Goal: Task Accomplishment & Management: Manage account settings

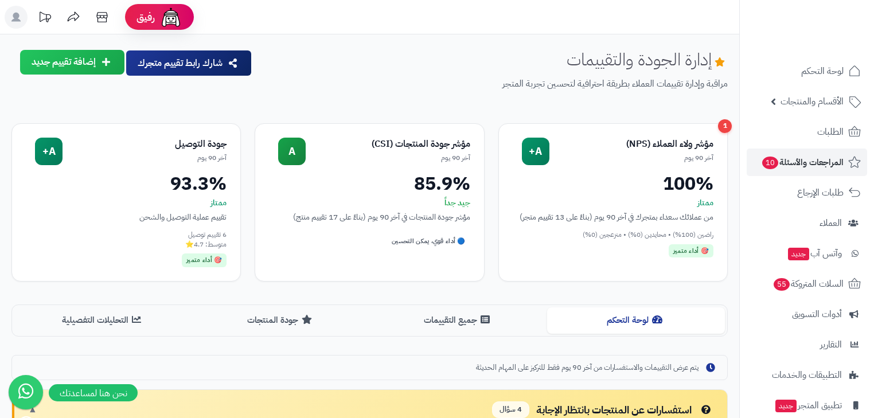
scroll to position [229, 0]
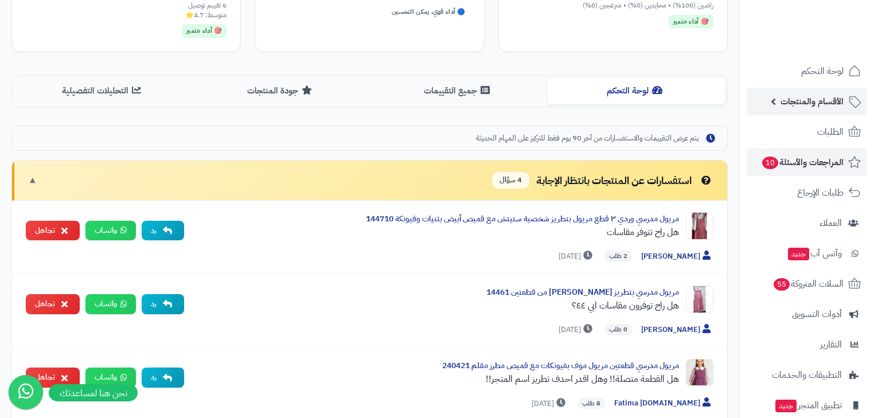
click at [786, 96] on span "الأقسام والمنتجات" at bounding box center [811, 101] width 63 height 16
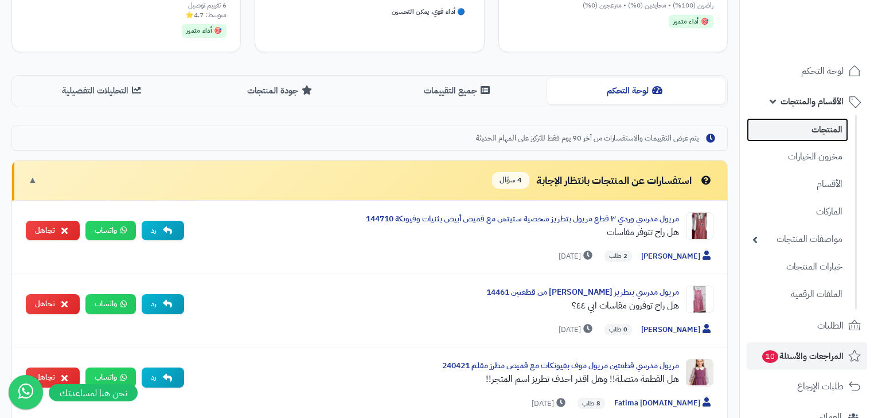
click at [797, 127] on link "المنتجات" at bounding box center [797, 130] width 101 height 24
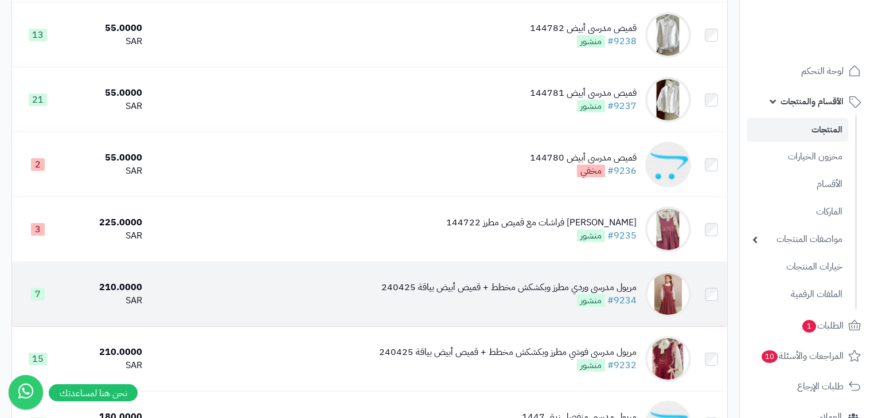
scroll to position [413, 0]
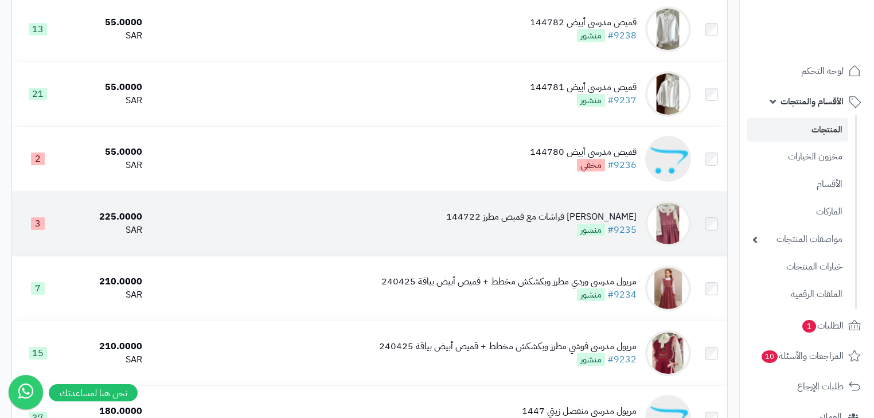
click at [520, 224] on div "مريول مدرسي وردي مطرز فراشات مع قميص مطرز 144722" at bounding box center [541, 216] width 190 height 13
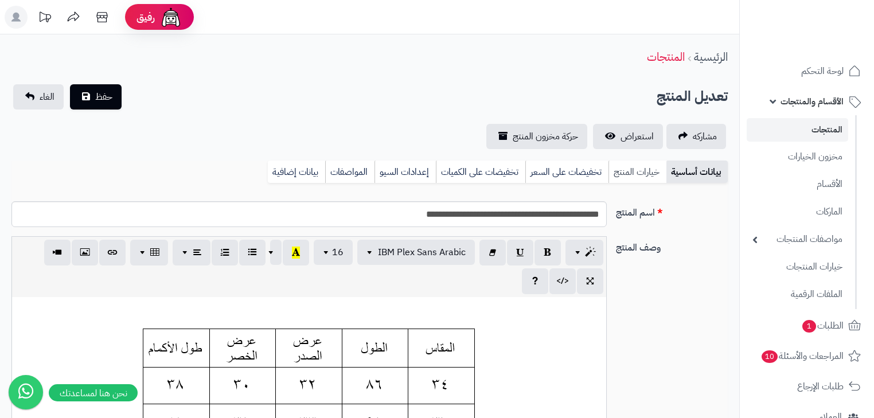
scroll to position [0, 7]
click at [656, 171] on link "خيارات المنتج" at bounding box center [637, 172] width 58 height 23
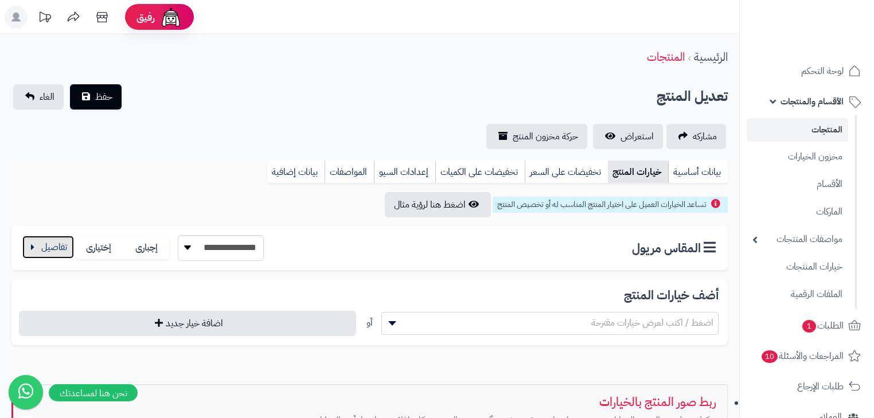
click at [27, 244] on button "button" at bounding box center [48, 247] width 52 height 23
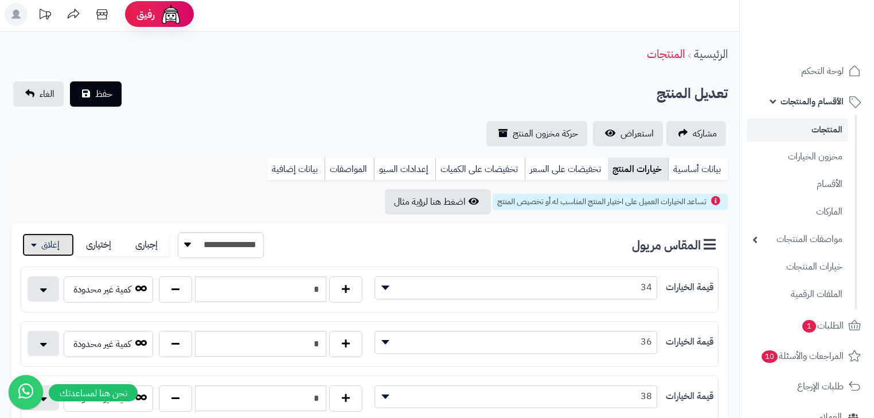
scroll to position [0, 0]
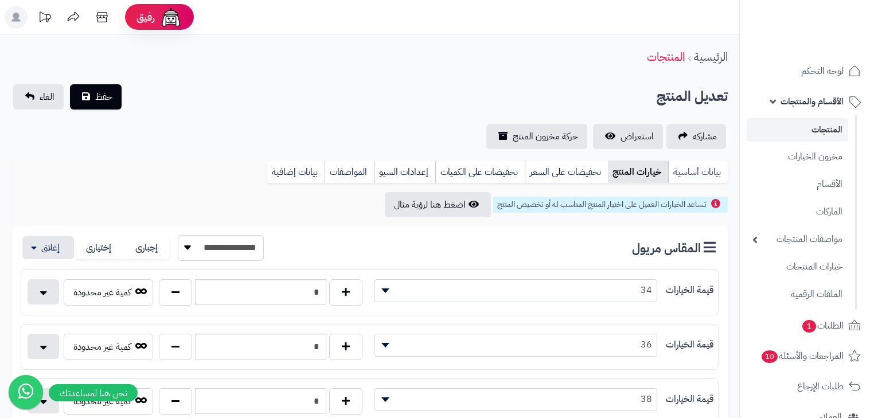
click at [697, 174] on link "بيانات أساسية" at bounding box center [698, 172] width 60 height 23
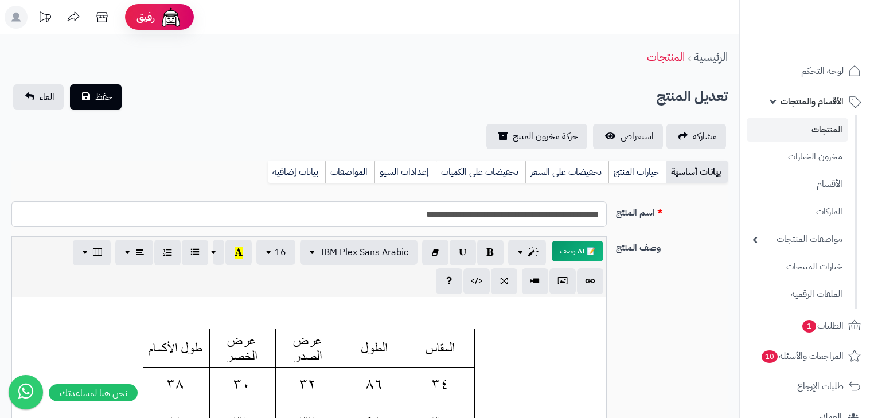
click at [815, 131] on link "المنتجات" at bounding box center [797, 130] width 101 height 24
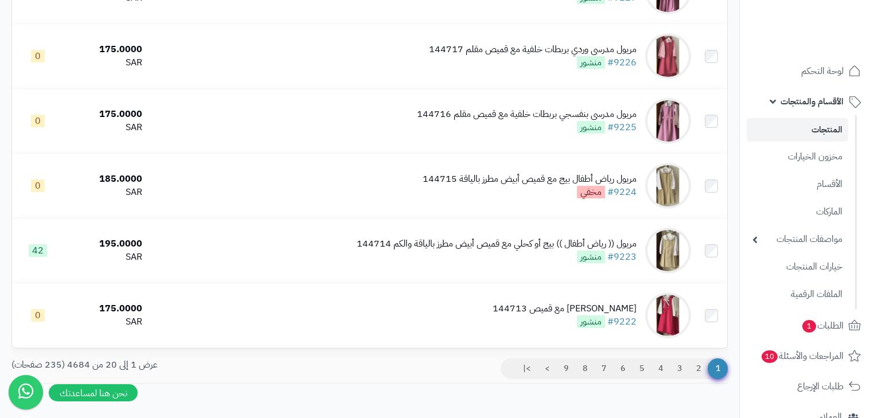
scroll to position [1101, 0]
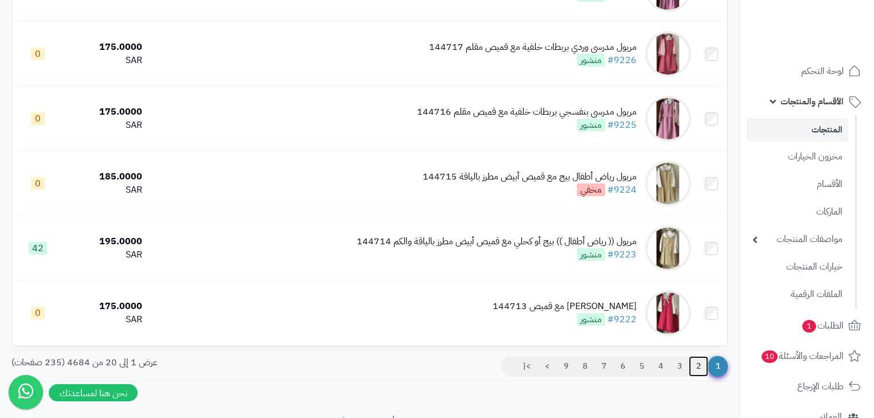
click at [694, 376] on link "2" at bounding box center [698, 366] width 19 height 21
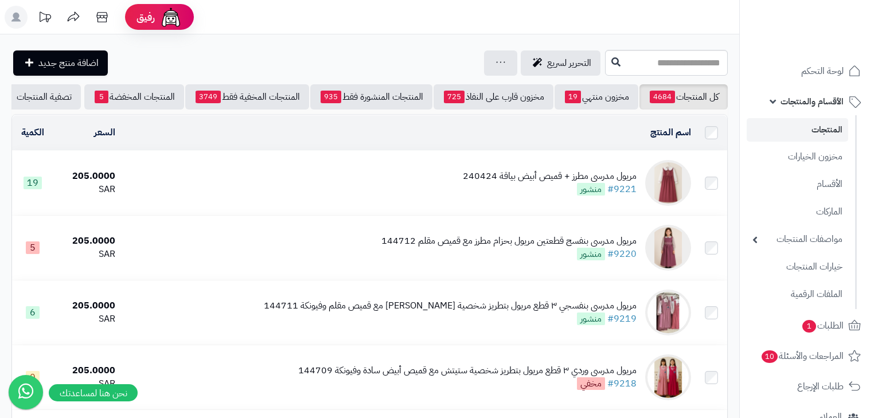
click at [473, 177] on div "مريول مدرسي مطرز + قميص أبيض بياقة 240424" at bounding box center [550, 176] width 174 height 13
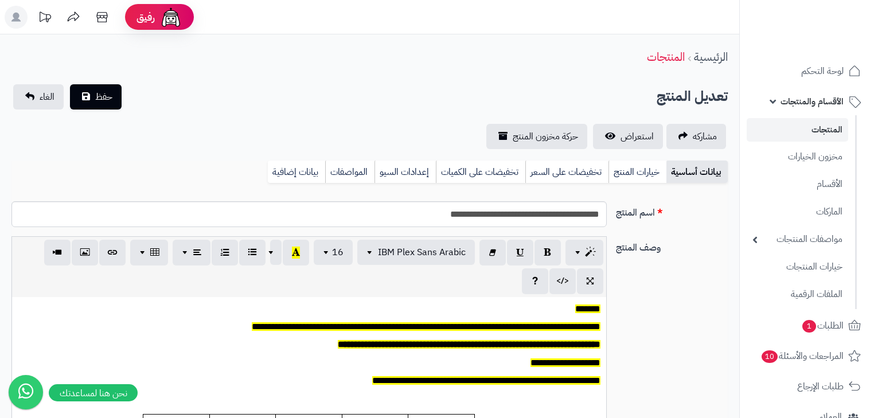
scroll to position [0, 7]
click at [639, 177] on link "خيارات المنتج" at bounding box center [637, 172] width 58 height 23
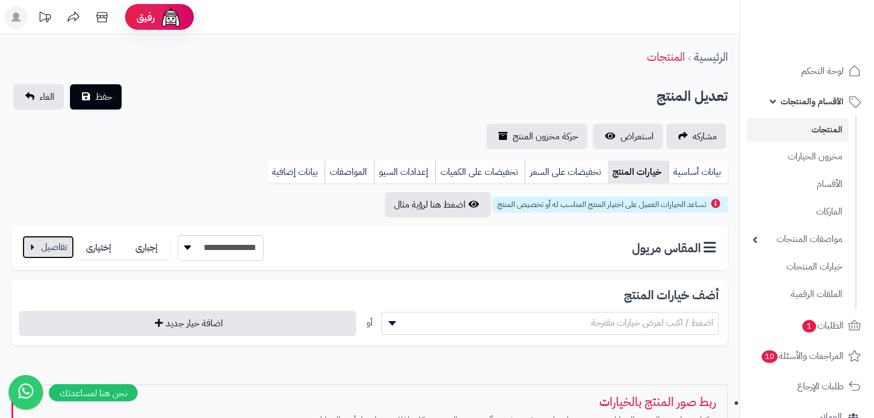
click at [30, 245] on button "button" at bounding box center [48, 247] width 52 height 23
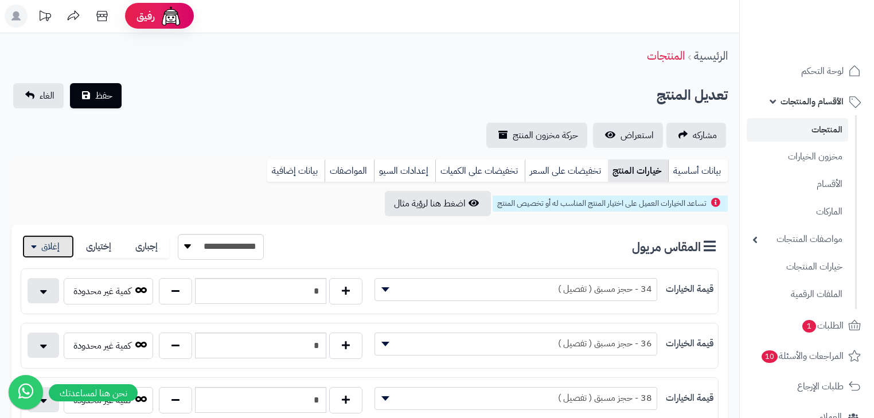
scroll to position [0, 0]
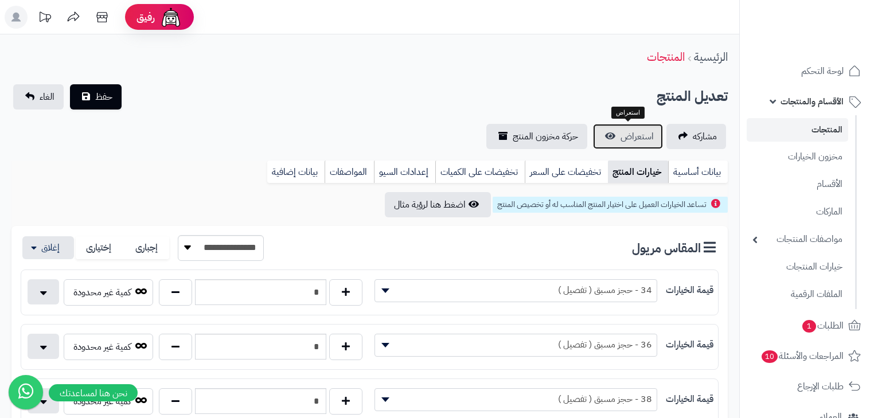
click at [642, 139] on span "استعراض" at bounding box center [636, 137] width 33 height 14
click at [40, 100] on span "الغاء" at bounding box center [47, 97] width 15 height 14
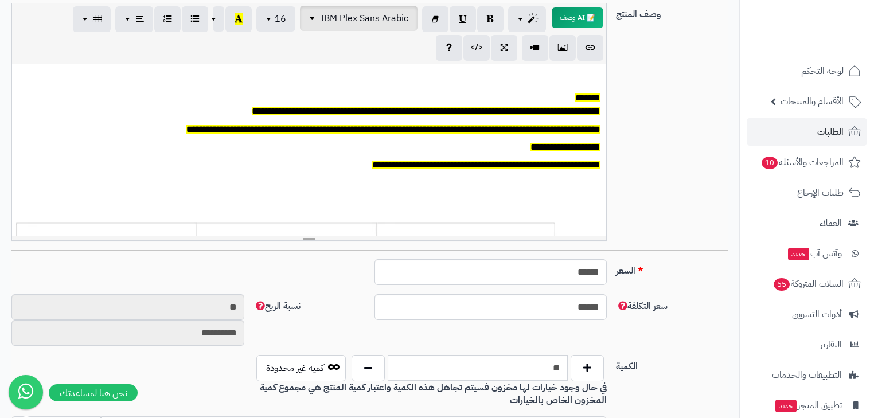
scroll to position [51, 0]
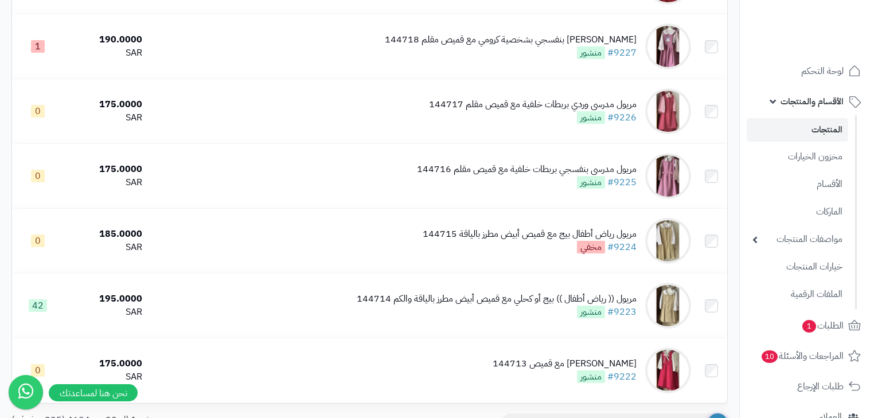
scroll to position [1101, 0]
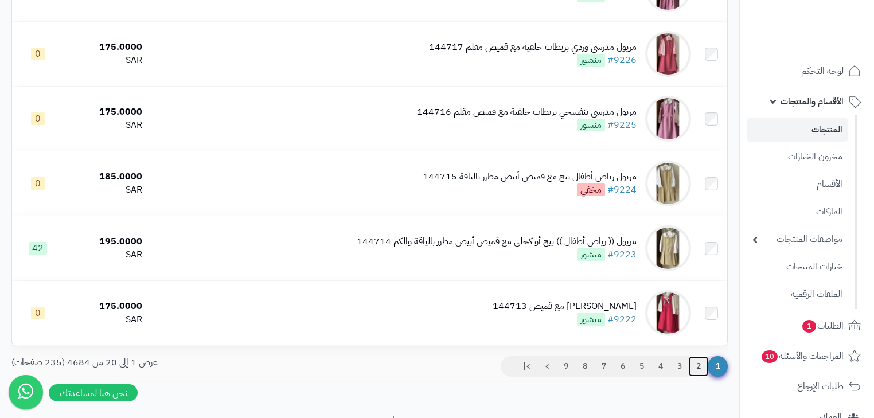
click at [698, 377] on link "2" at bounding box center [698, 366] width 19 height 21
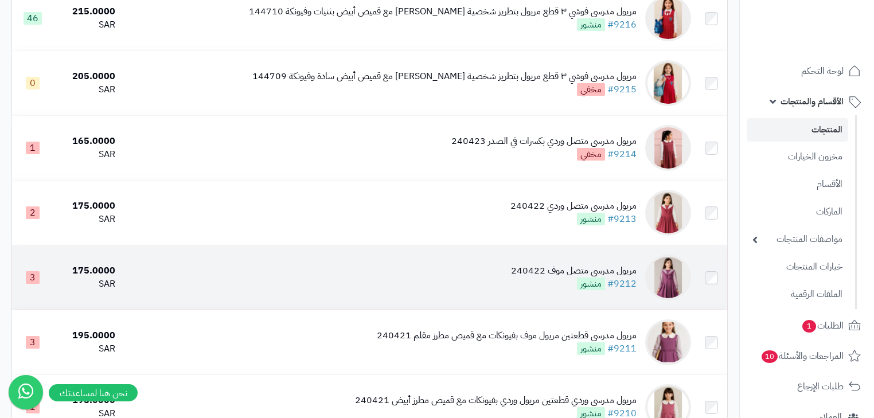
scroll to position [505, 0]
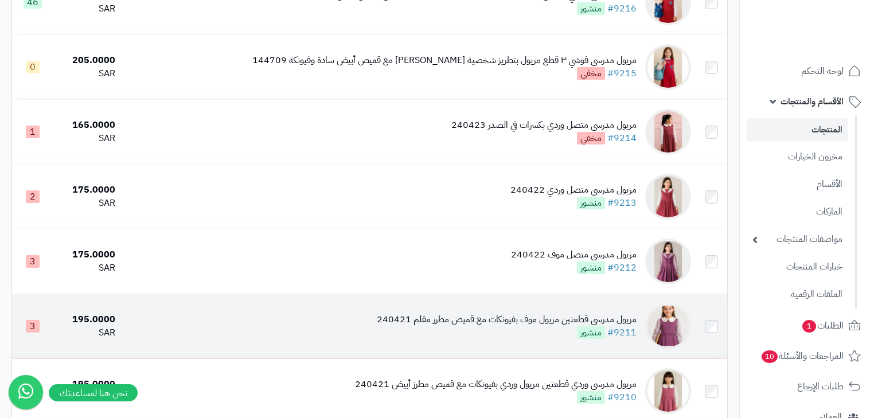
click at [432, 326] on div "مريول مدرسي قطعتين مريول موف بفيونكات مع قميص مطرز مقلم 240421" at bounding box center [507, 319] width 260 height 13
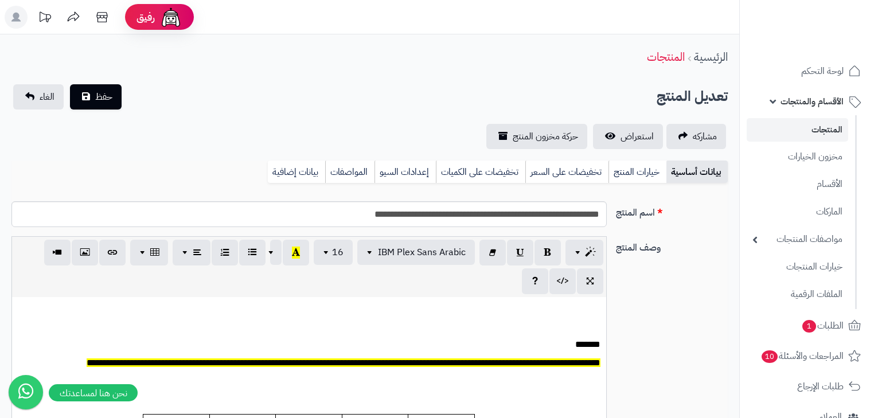
scroll to position [0, 7]
click at [634, 168] on link "خيارات المنتج" at bounding box center [637, 172] width 58 height 23
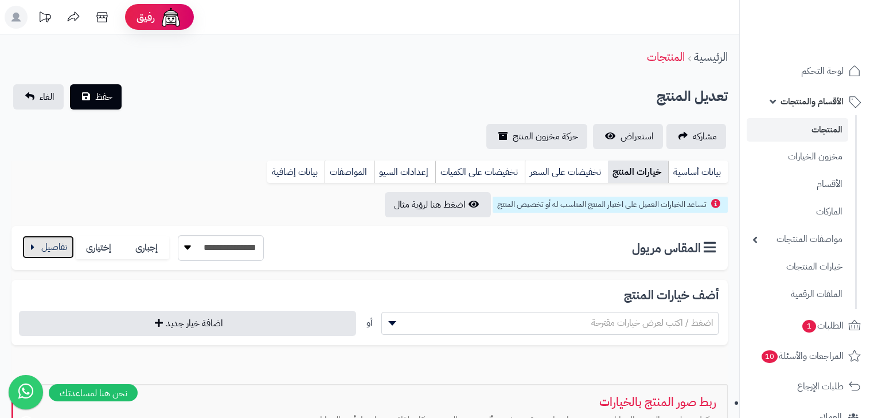
click at [54, 243] on button "button" at bounding box center [48, 247] width 52 height 23
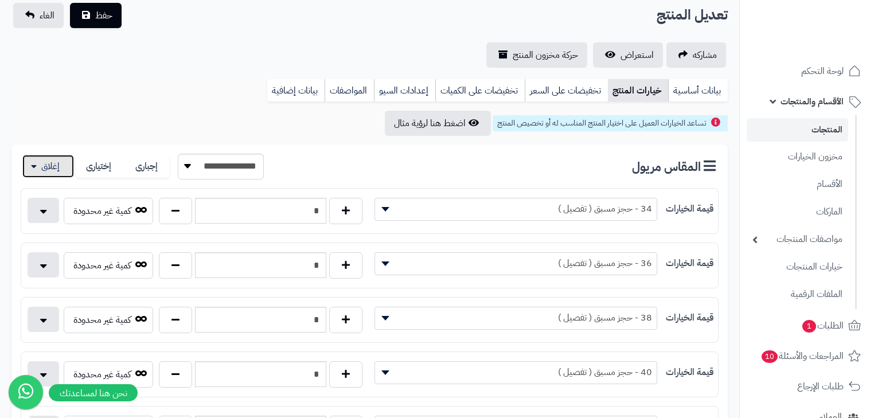
scroll to position [0, 0]
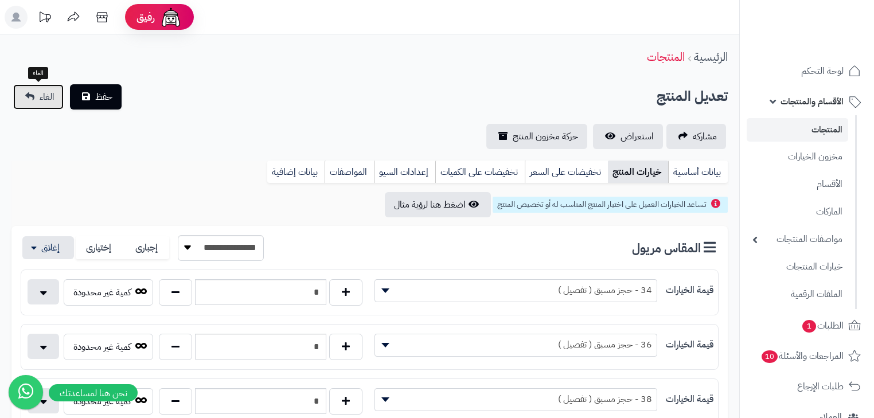
click at [49, 108] on link "الغاء" at bounding box center [38, 96] width 50 height 25
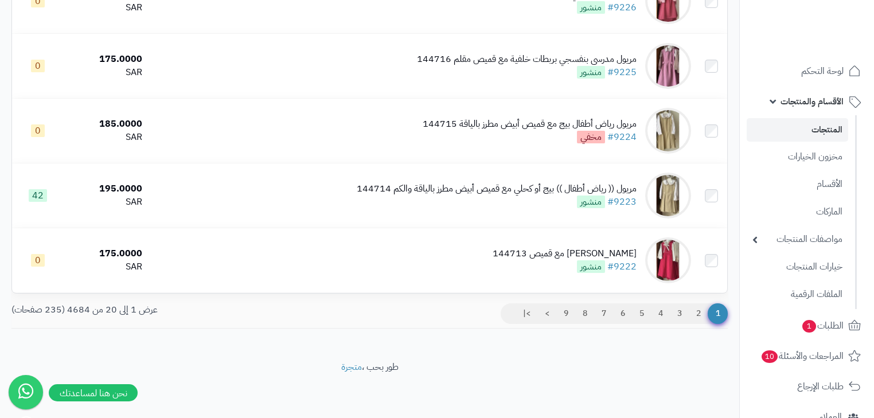
scroll to position [1166, 0]
click at [681, 316] on link "3" at bounding box center [679, 313] width 19 height 21
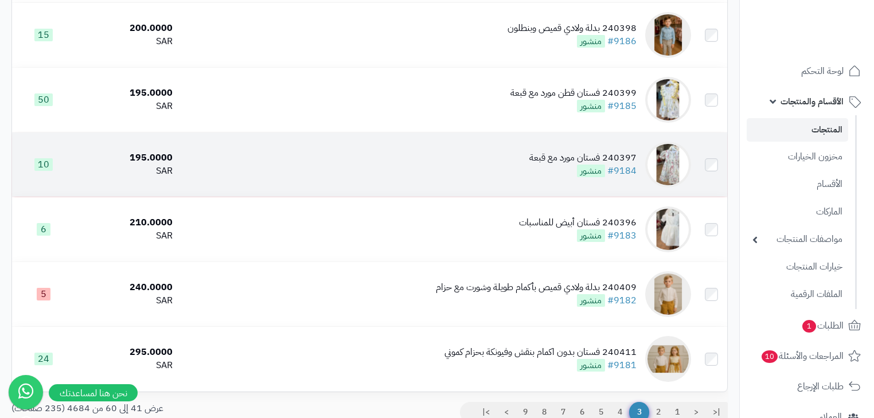
scroll to position [1166, 0]
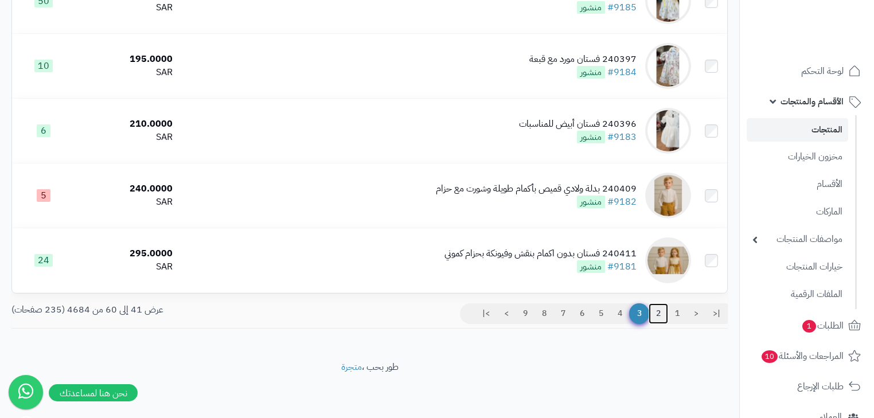
click at [656, 319] on link "2" at bounding box center [657, 313] width 19 height 21
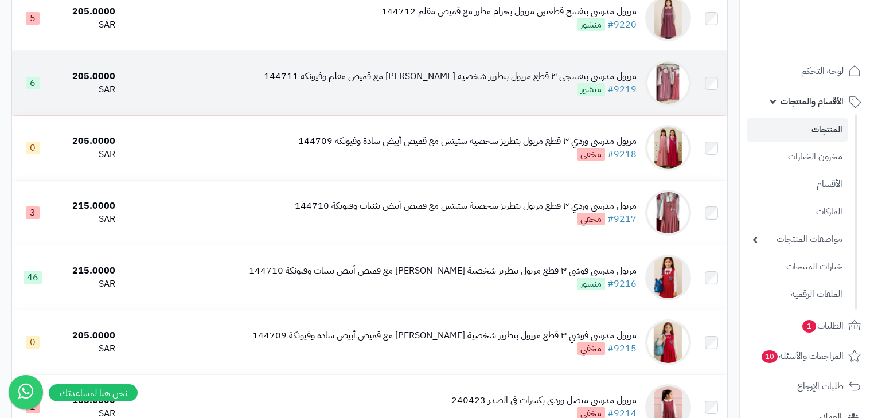
scroll to position [275, 0]
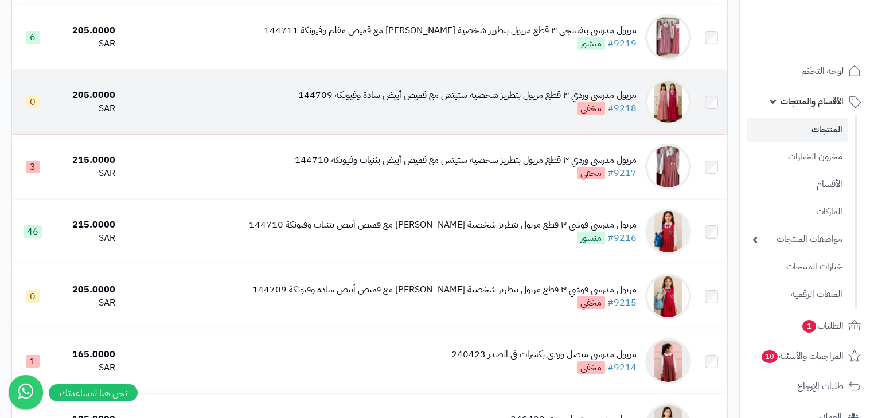
click at [406, 102] on div "مريول مدرسي وردي ٣ قطع مريول بتطريز شخصية ستيتش مع قميص أبيض سادة وفيونكة 144709" at bounding box center [467, 95] width 338 height 13
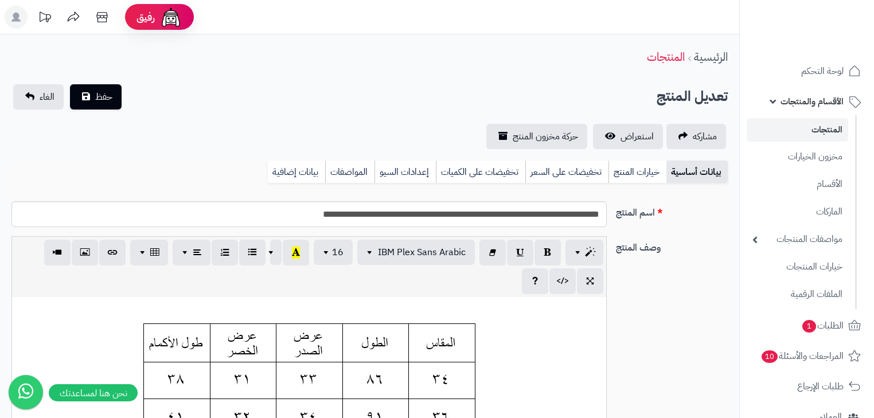
scroll to position [0, 7]
click at [628, 167] on link "خيارات المنتج" at bounding box center [637, 172] width 58 height 23
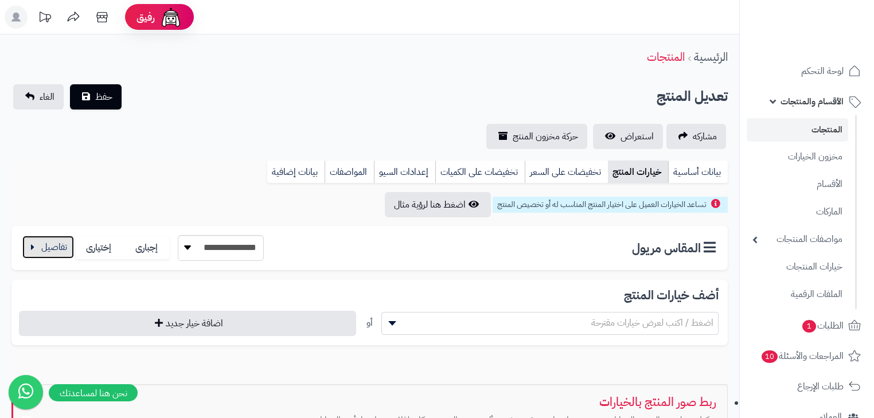
click at [55, 249] on button "button" at bounding box center [48, 247] width 52 height 23
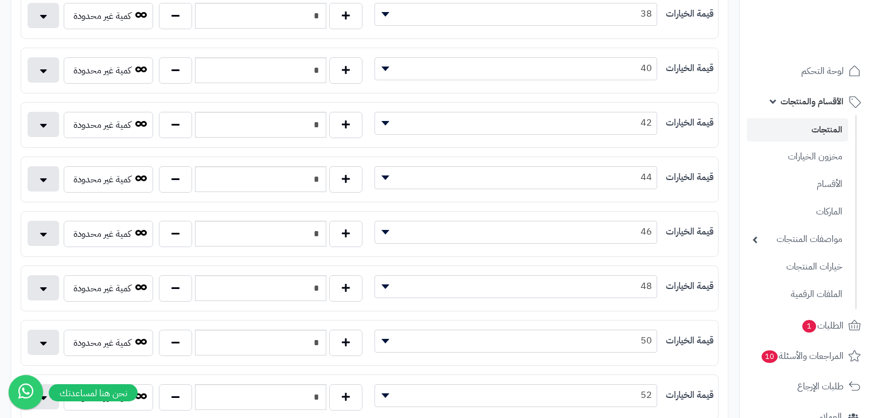
scroll to position [183, 0]
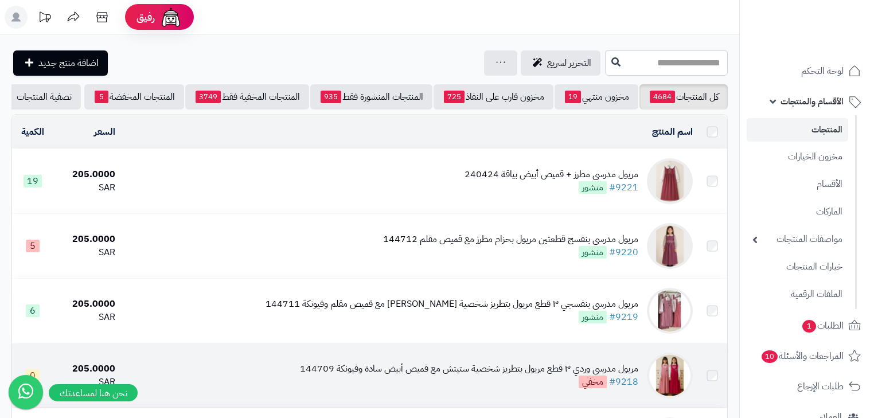
scroll to position [275, 0]
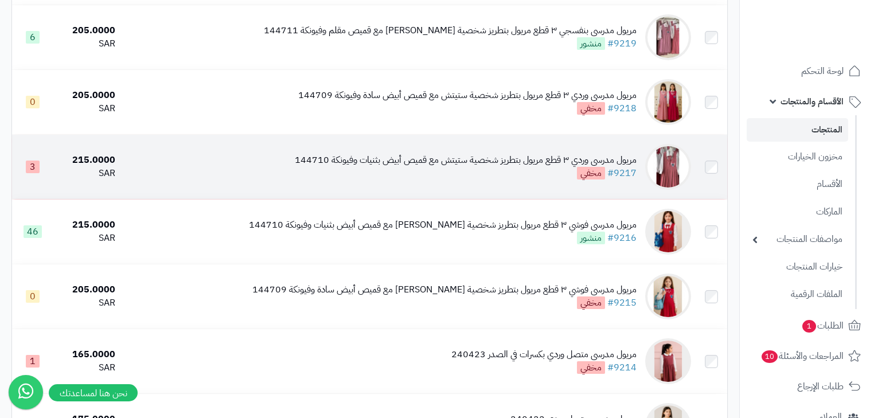
click at [424, 167] on div "مريول مدرسي وردي ٣ قطع مريول بتطريز شخصية ستيتش مع قميص أبيض بثنيات وفيونكة 144…" at bounding box center [466, 160] width 342 height 13
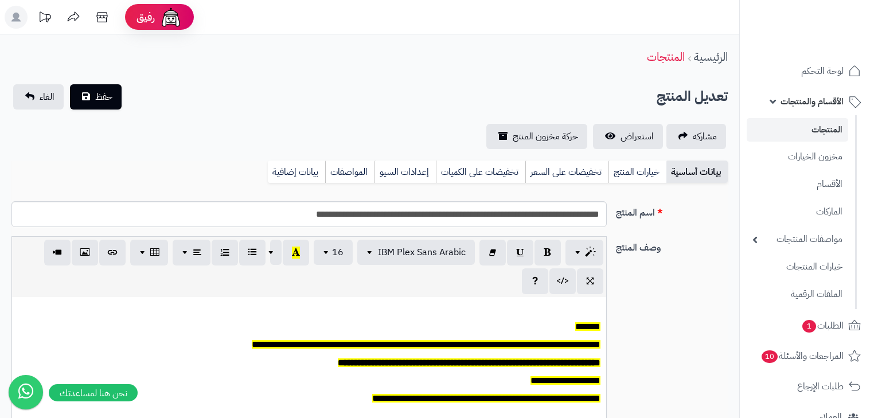
scroll to position [0, 7]
click at [651, 172] on link "خيارات المنتج" at bounding box center [637, 172] width 58 height 23
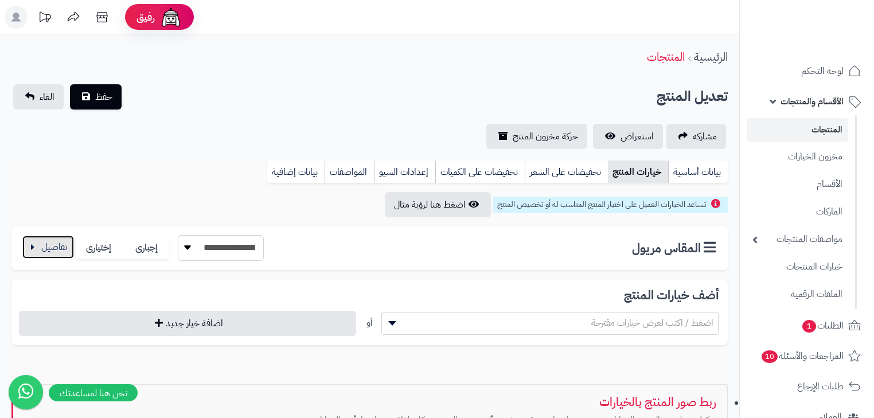
click at [61, 252] on button "button" at bounding box center [48, 247] width 52 height 23
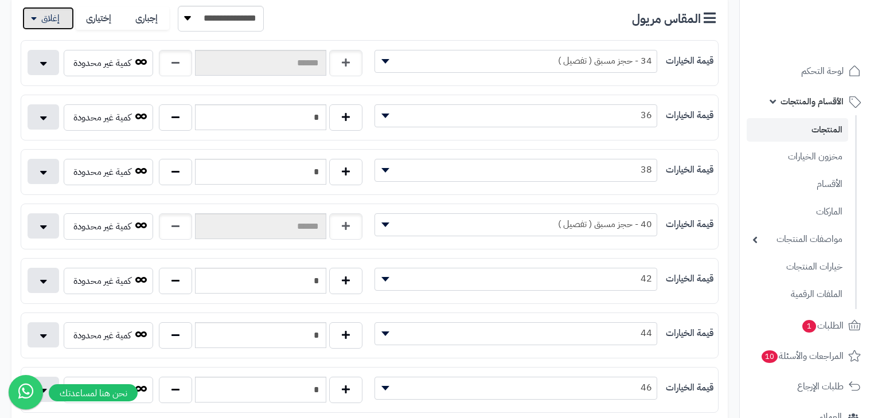
scroll to position [0, 0]
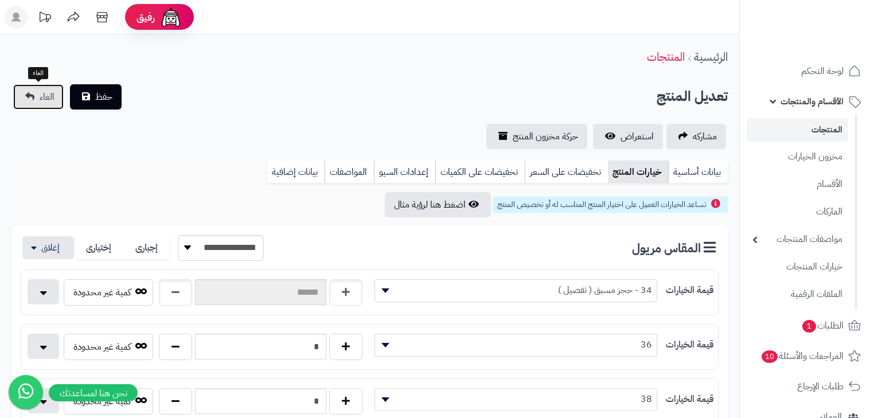
click at [45, 104] on link "الغاء" at bounding box center [38, 96] width 50 height 25
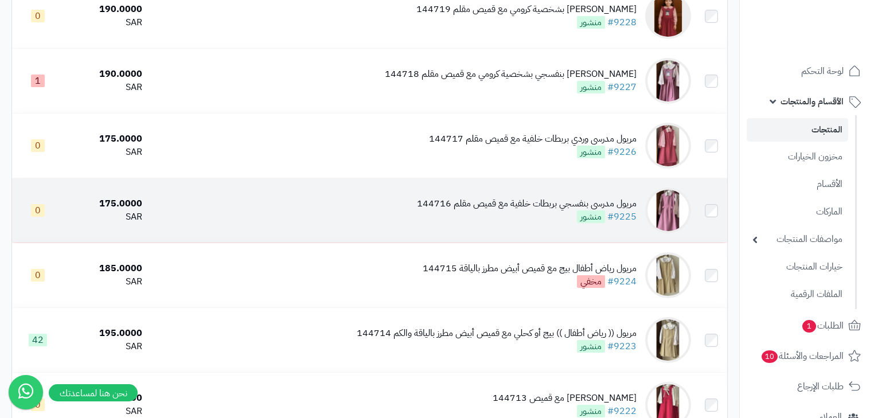
scroll to position [1147, 0]
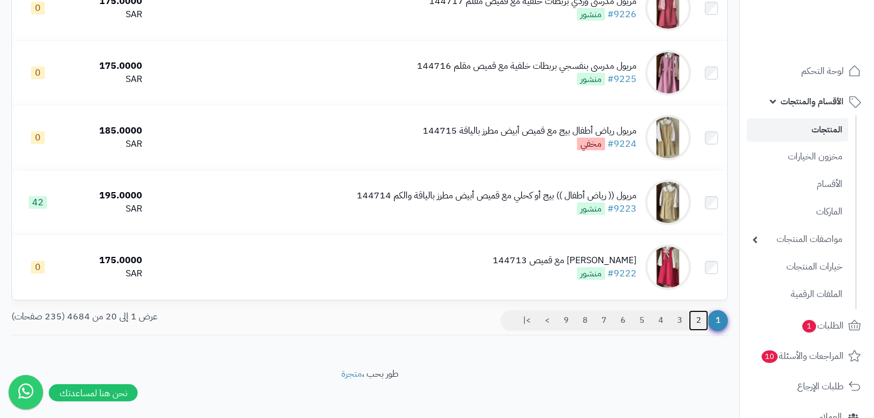
click at [699, 331] on link "2" at bounding box center [698, 320] width 19 height 21
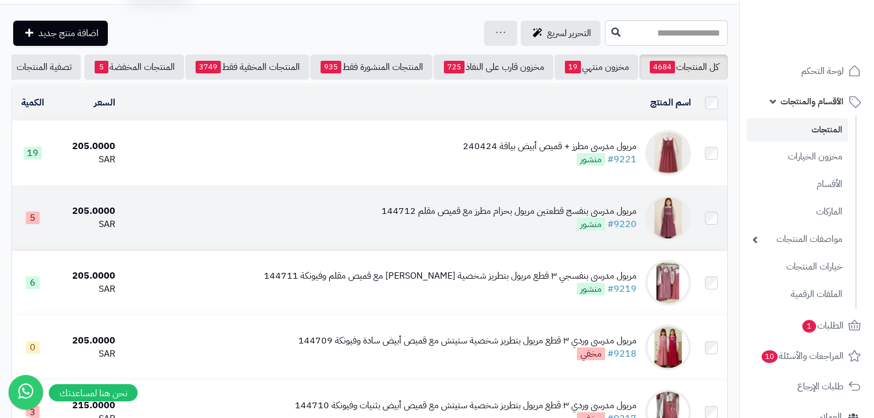
scroll to position [46, 0]
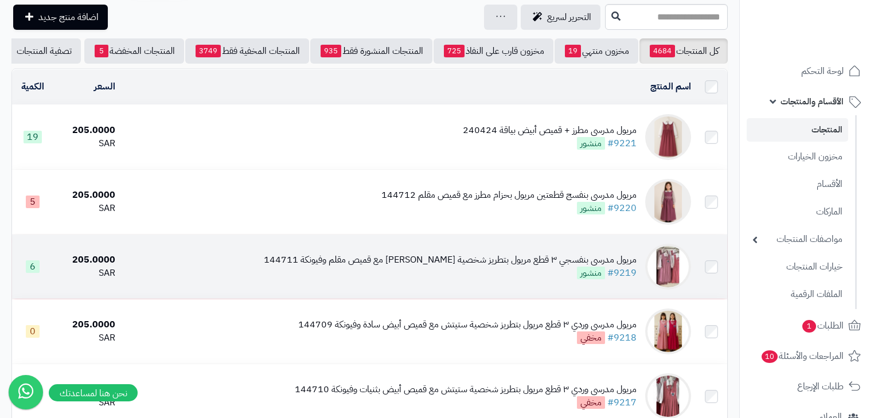
click at [458, 267] on div "مريول مدرسي بنفسجي ٣ قطع مريول بتطريز شخصية [PERSON_NAME] مع قميص مقلم وفيونكة …" at bounding box center [450, 259] width 373 height 13
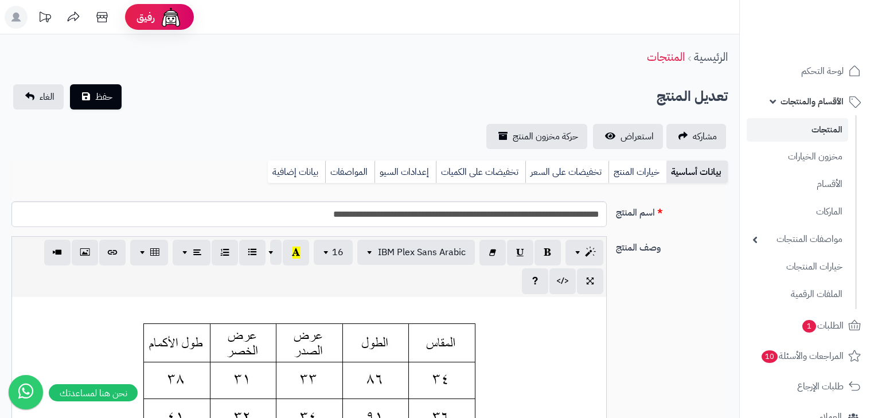
scroll to position [0, 7]
click at [649, 179] on link "خيارات المنتج" at bounding box center [637, 172] width 58 height 23
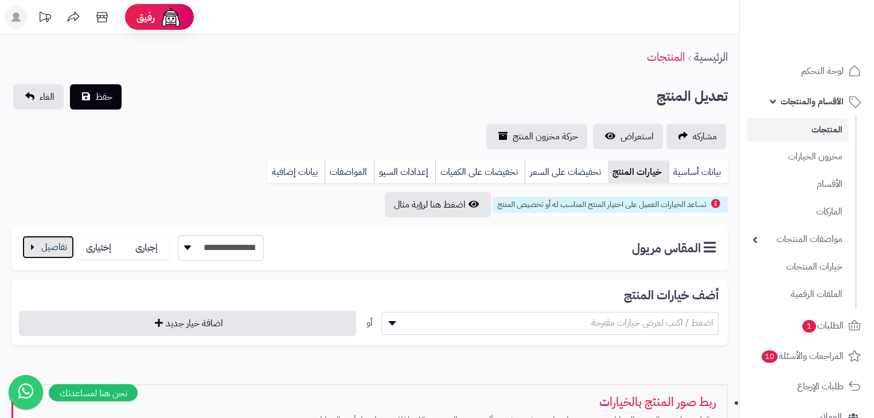
click at [24, 244] on button "button" at bounding box center [48, 247] width 52 height 23
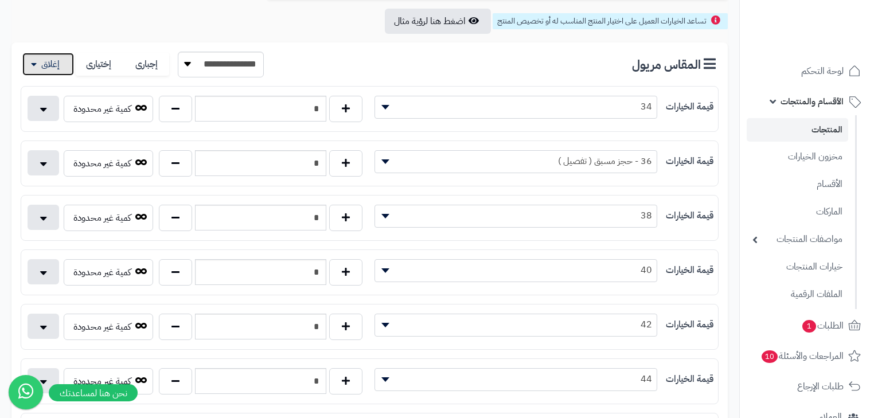
scroll to position [0, 0]
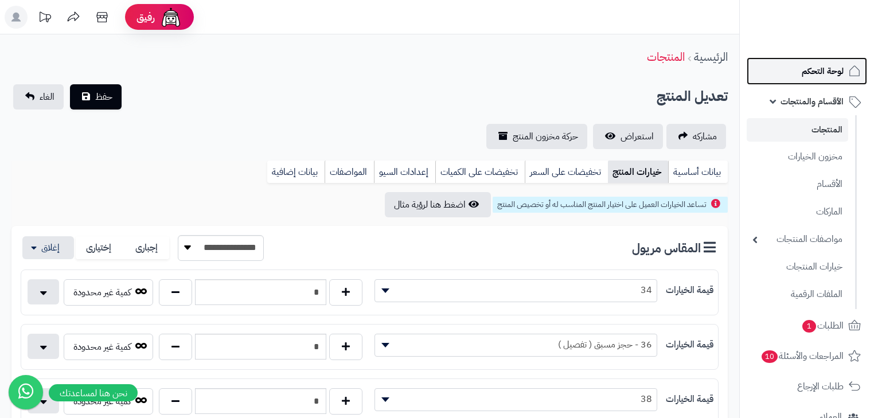
click at [828, 68] on span "لوحة التحكم" at bounding box center [823, 71] width 42 height 16
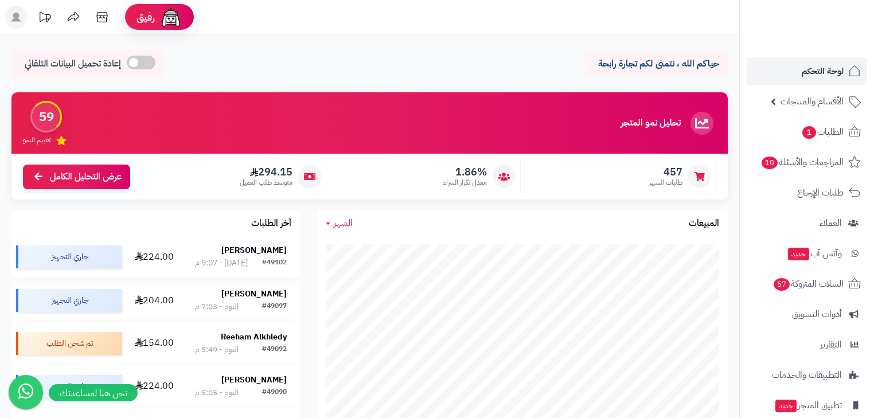
click at [271, 248] on strong "[PERSON_NAME]" at bounding box center [253, 250] width 65 height 12
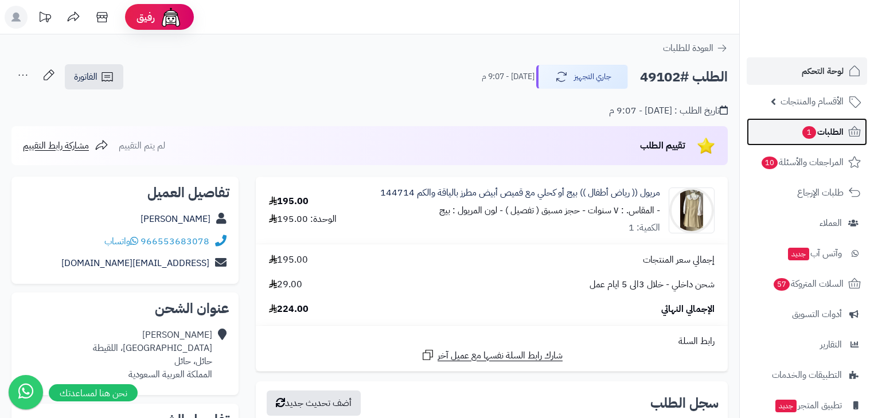
click at [830, 138] on span "الطلبات 1" at bounding box center [822, 132] width 42 height 16
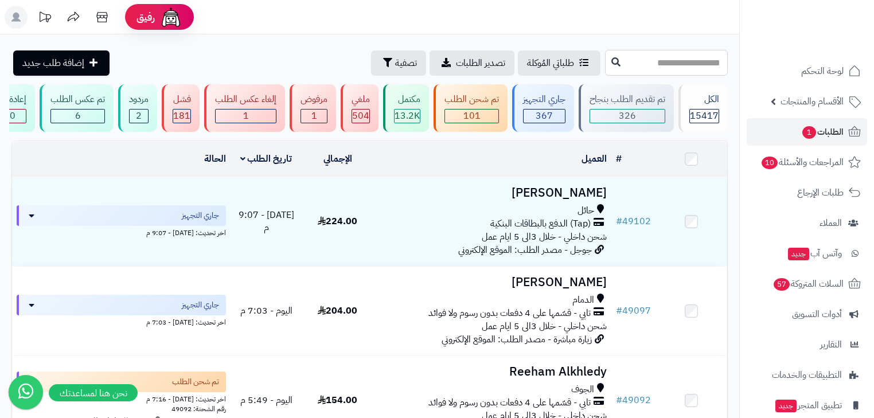
click at [619, 69] on input "text" at bounding box center [666, 63] width 123 height 26
type input "*****"
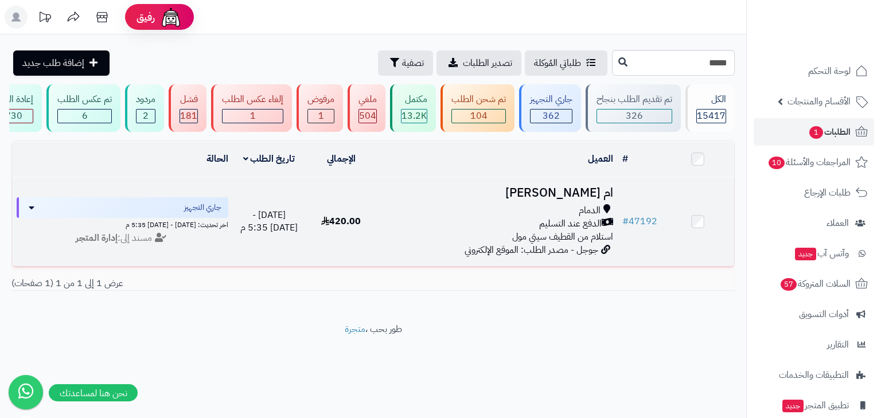
click at [585, 189] on h3 "ام [PERSON_NAME]" at bounding box center [497, 192] width 231 height 13
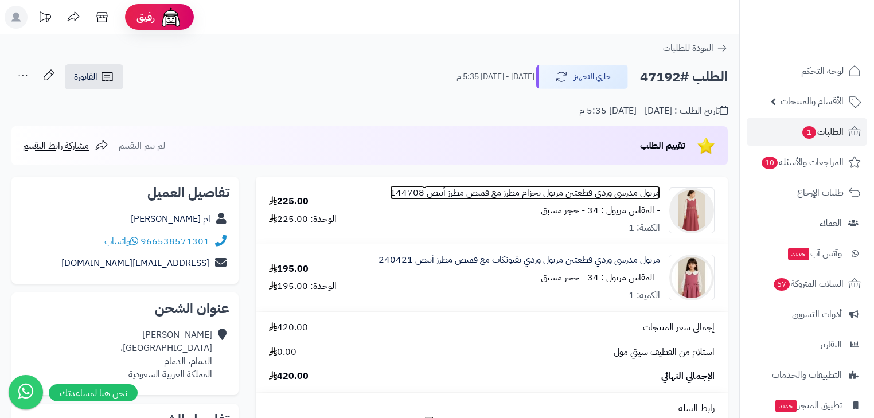
click at [502, 197] on link "مريول مدرسي وردي قطعتين مريول بحزام مطرز مع قميص مطرز أبيض 144708" at bounding box center [525, 192] width 270 height 13
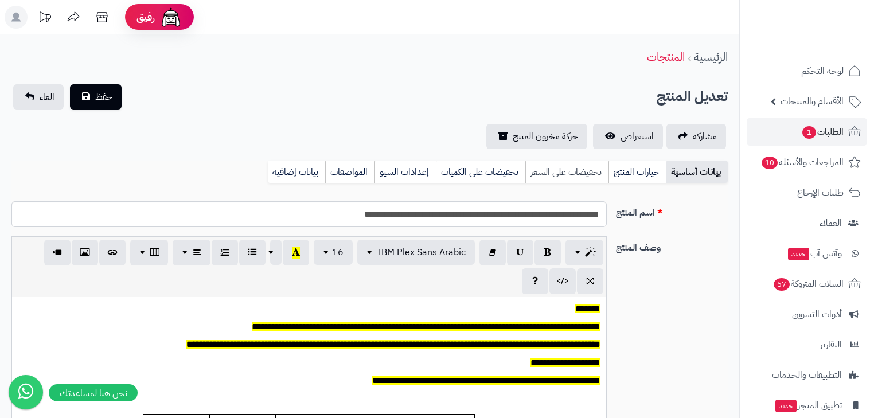
scroll to position [0, 7]
click at [610, 144] on link "استعراض" at bounding box center [628, 136] width 70 height 25
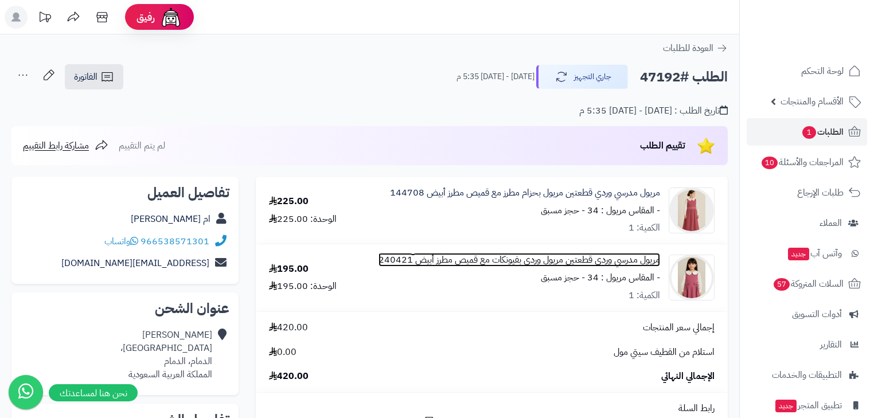
click at [613, 260] on link "مريول مدرسي وردي قطعتين مريول وردي بفيونكات مع قميص مطرز أبيض 240421" at bounding box center [519, 259] width 282 height 13
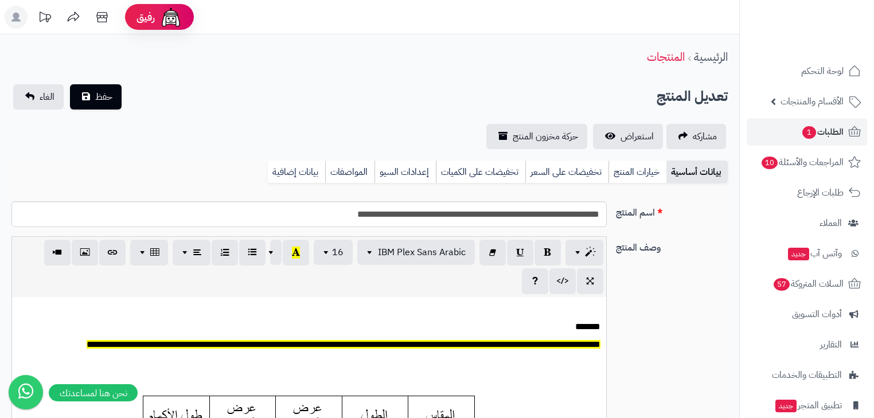
scroll to position [0, 7]
click at [640, 142] on span "استعراض" at bounding box center [636, 137] width 33 height 14
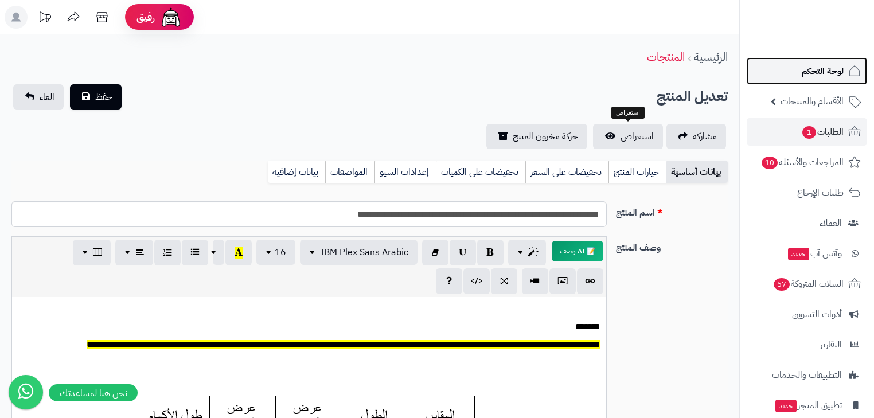
click at [807, 64] on span "لوحة التحكم" at bounding box center [823, 71] width 42 height 16
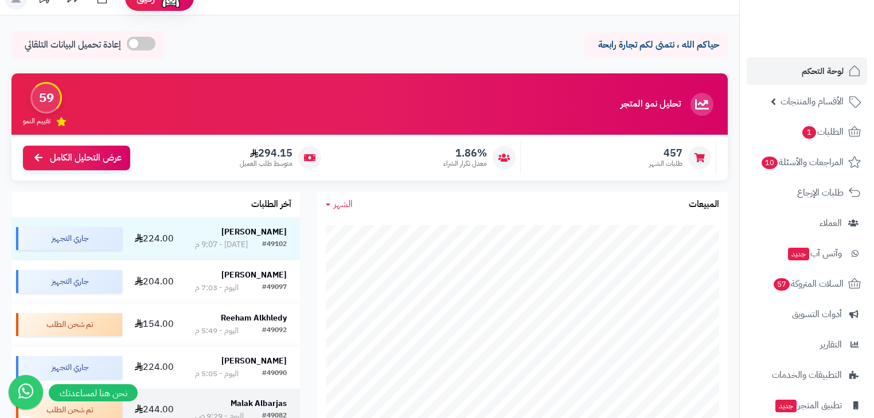
scroll to position [14, 0]
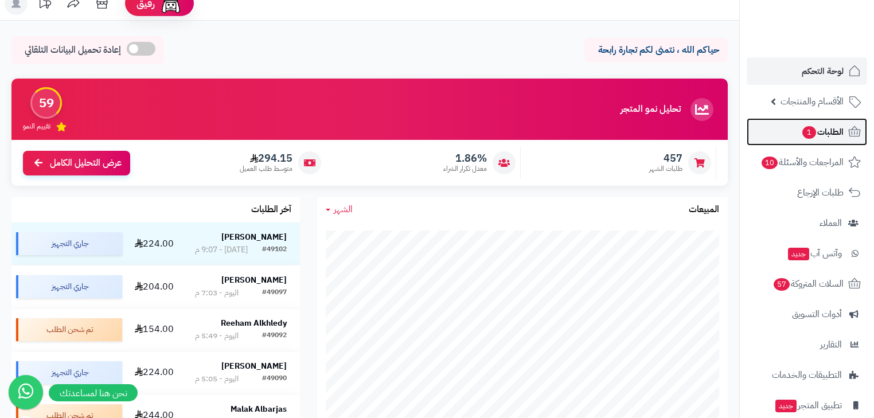
click at [821, 135] on span "الطلبات 1" at bounding box center [822, 132] width 42 height 16
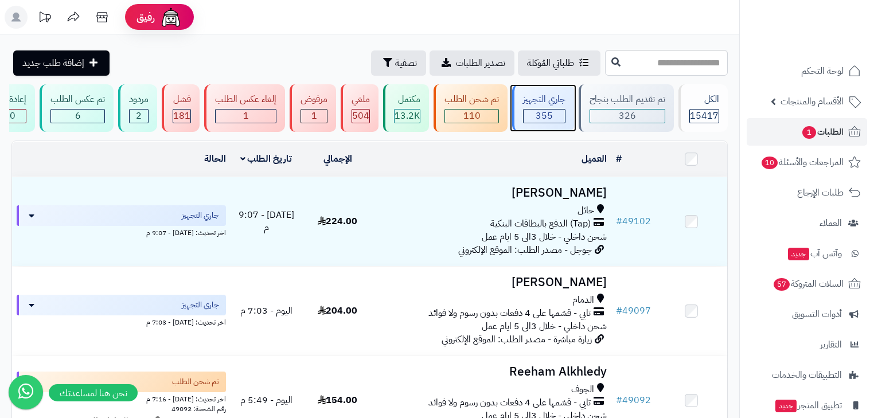
click at [540, 112] on span "355" at bounding box center [544, 116] width 17 height 14
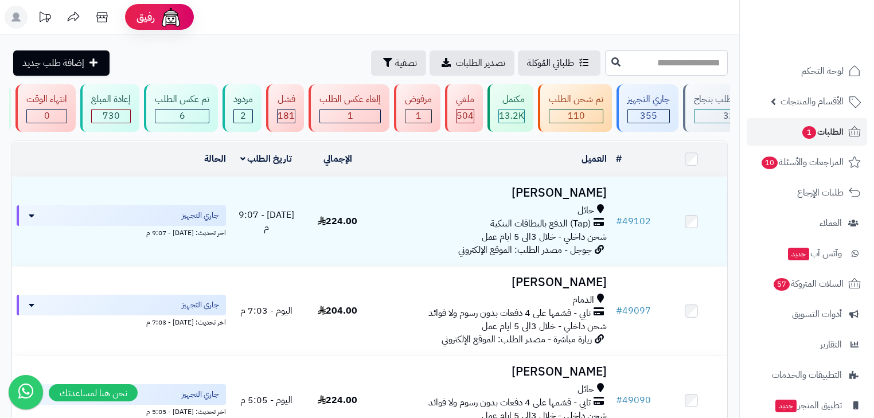
scroll to position [0, -221]
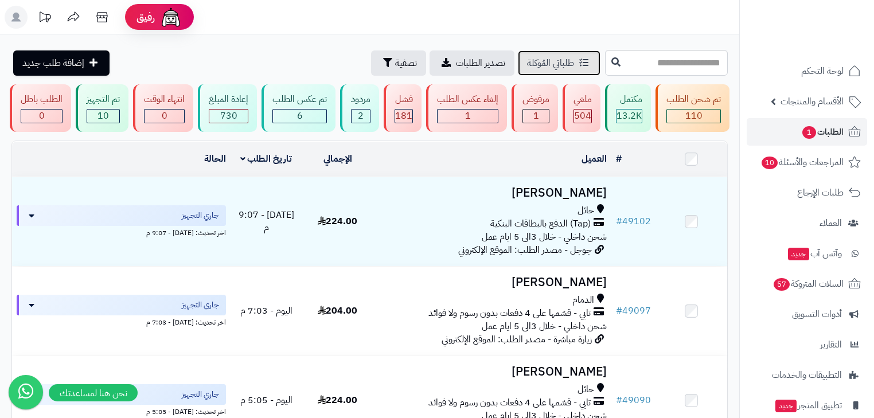
click at [579, 61] on icon at bounding box center [583, 62] width 9 height 9
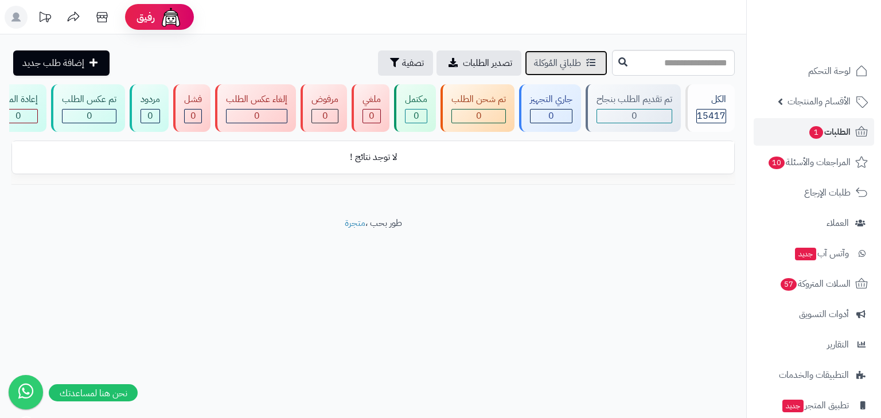
click at [525, 60] on link "طلباتي المُوكلة" at bounding box center [566, 62] width 83 height 25
click at [718, 110] on span "15417" at bounding box center [711, 116] width 29 height 14
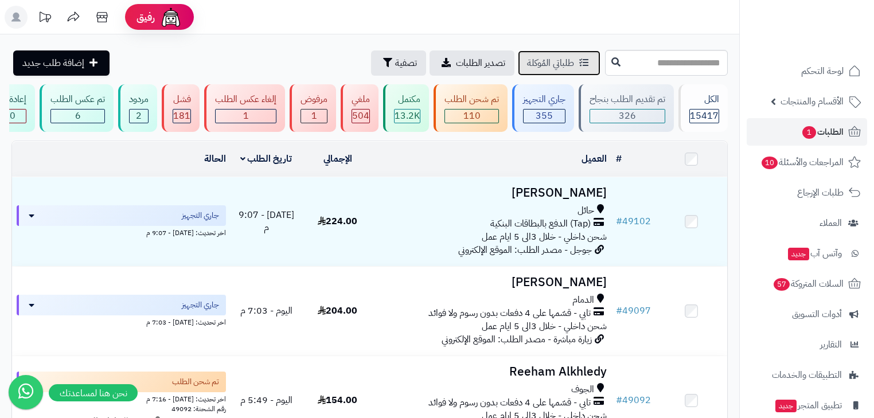
click at [522, 67] on link "طلباتي المُوكلة" at bounding box center [559, 62] width 83 height 25
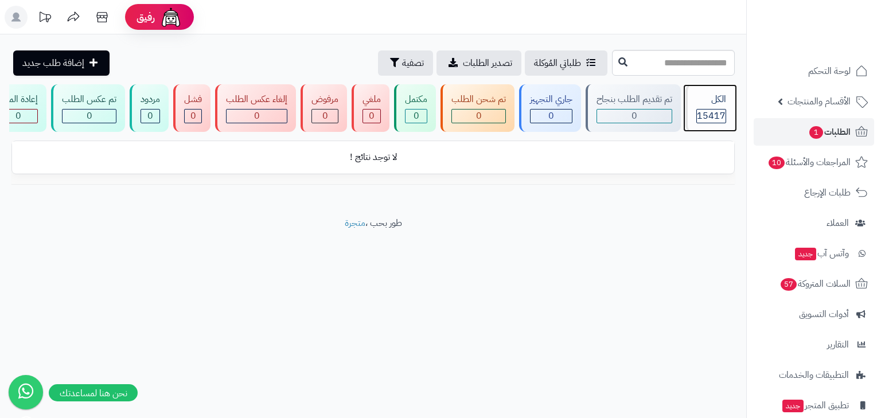
click at [708, 108] on div "الكل 15417" at bounding box center [709, 108] width 49 height 48
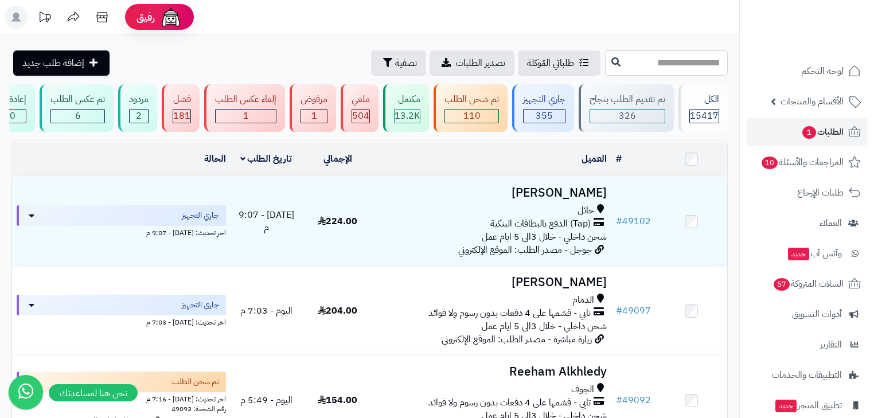
click at [15, 11] on rect at bounding box center [16, 17] width 23 height 23
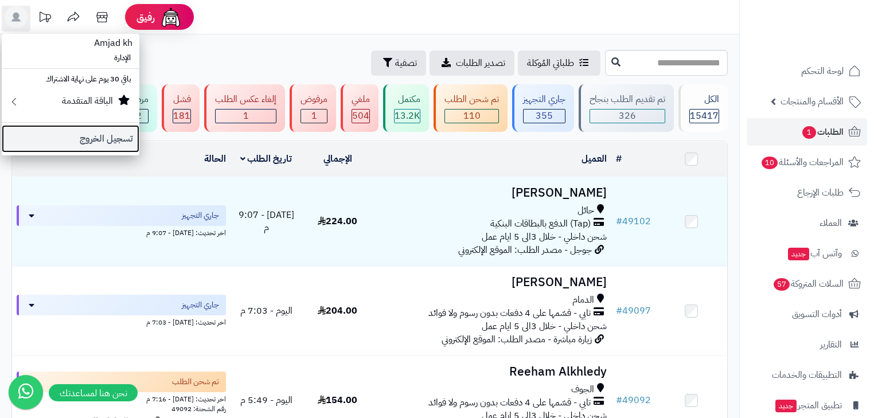
click at [96, 142] on link "تسجيل الخروج" at bounding box center [71, 139] width 138 height 28
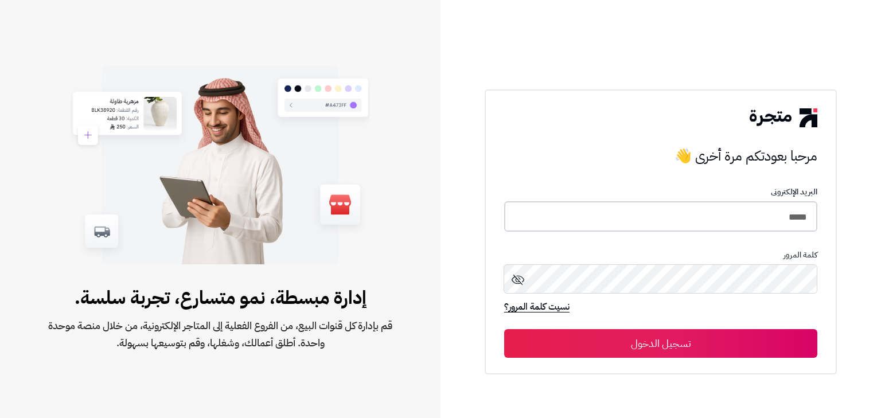
click at [766, 222] on input "*****" at bounding box center [660, 216] width 313 height 30
type input "*****"
click at [722, 337] on button "تسجيل الدخول" at bounding box center [660, 343] width 313 height 29
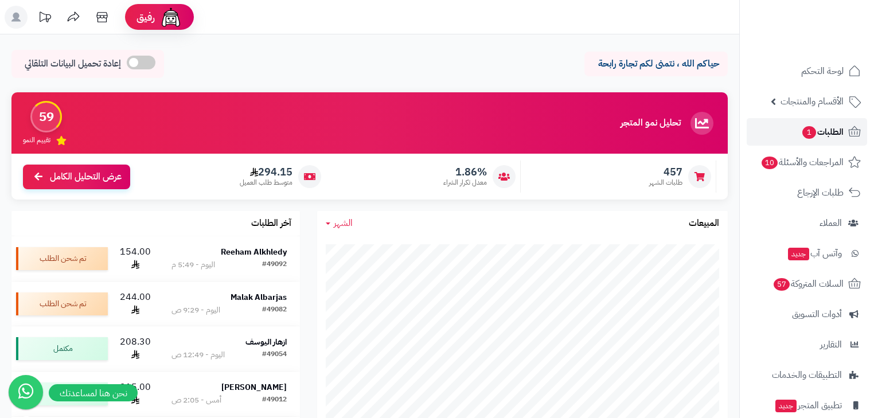
click at [823, 134] on span "الطلبات 1" at bounding box center [822, 132] width 42 height 16
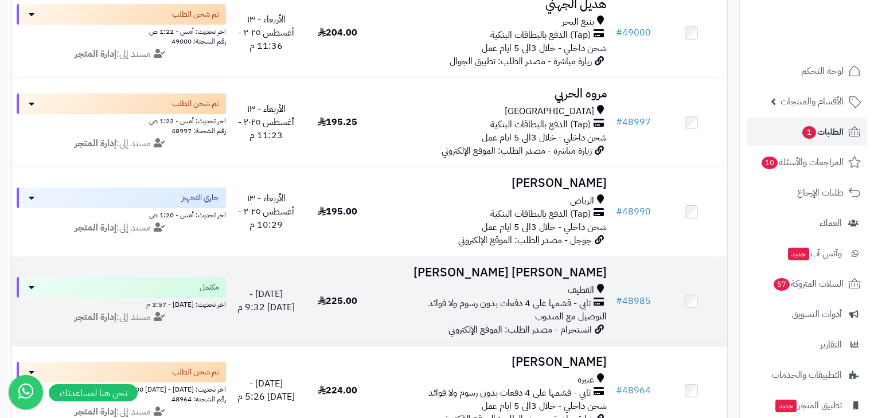
scroll to position [550, 0]
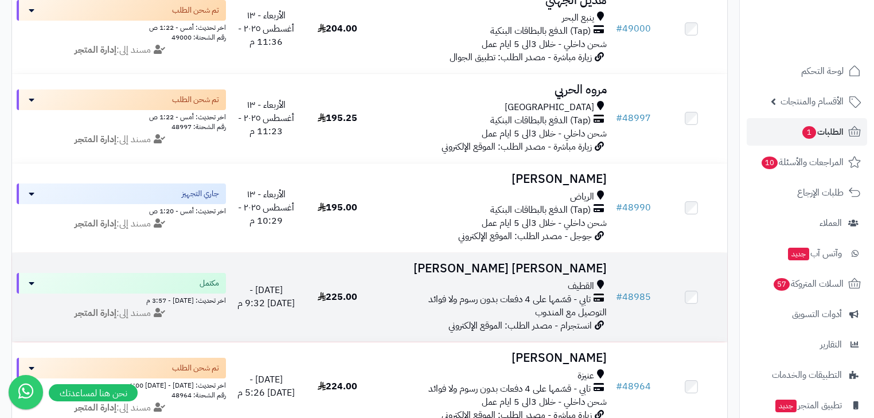
click at [549, 275] on h3 "[PERSON_NAME] [PERSON_NAME]" at bounding box center [492, 268] width 229 height 13
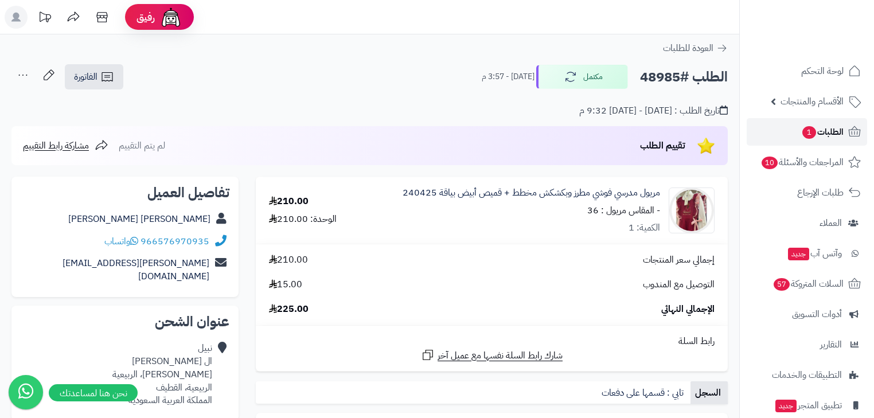
click at [804, 132] on span "1" at bounding box center [809, 132] width 14 height 13
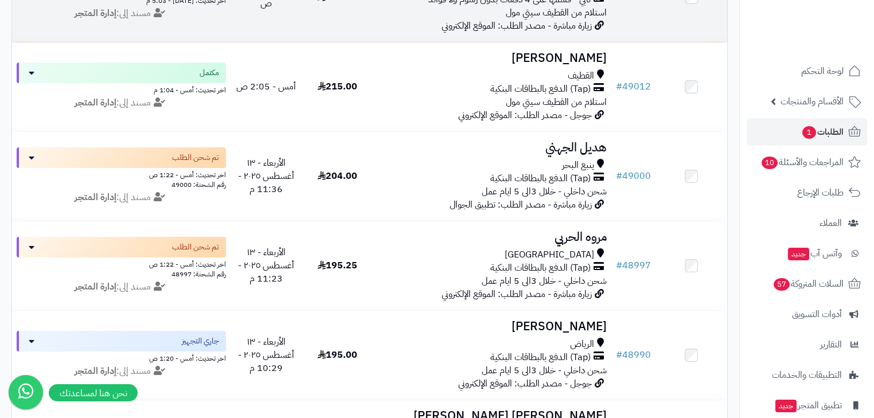
scroll to position [459, 0]
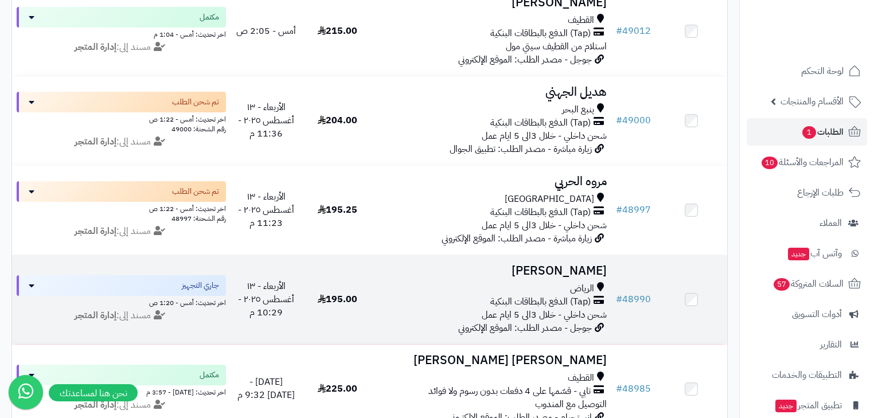
click at [541, 291] on div "الرياض" at bounding box center [492, 288] width 229 height 13
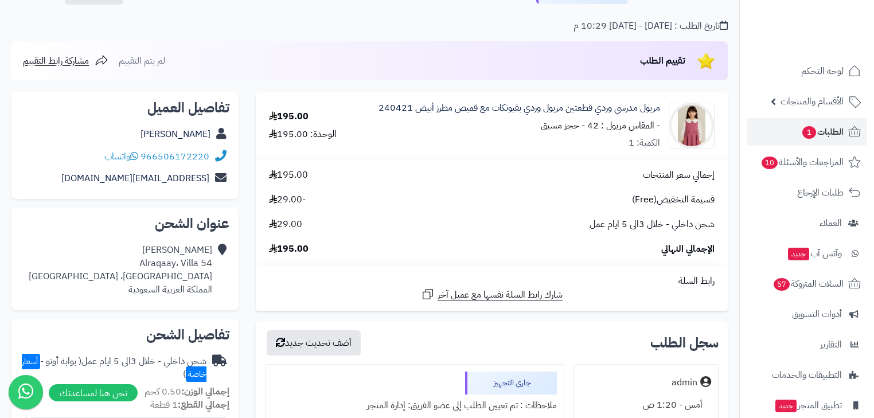
scroll to position [63, 0]
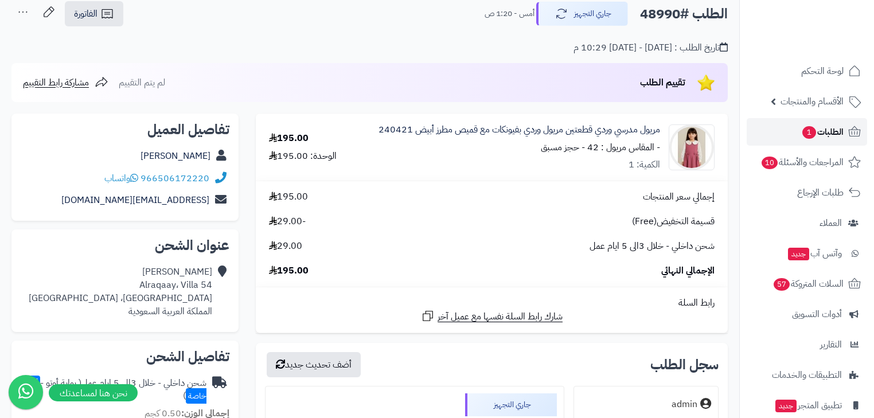
click at [826, 130] on span "الطلبات 1" at bounding box center [822, 132] width 42 height 16
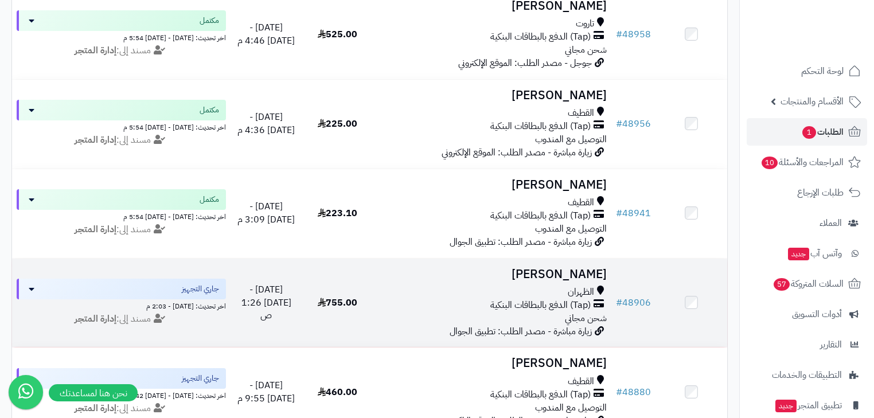
scroll to position [1009, 0]
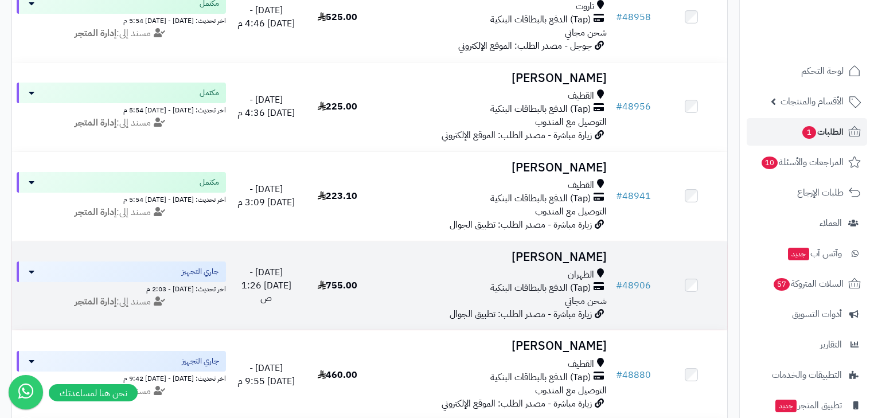
click at [573, 264] on h3 "[PERSON_NAME]" at bounding box center [492, 257] width 229 height 13
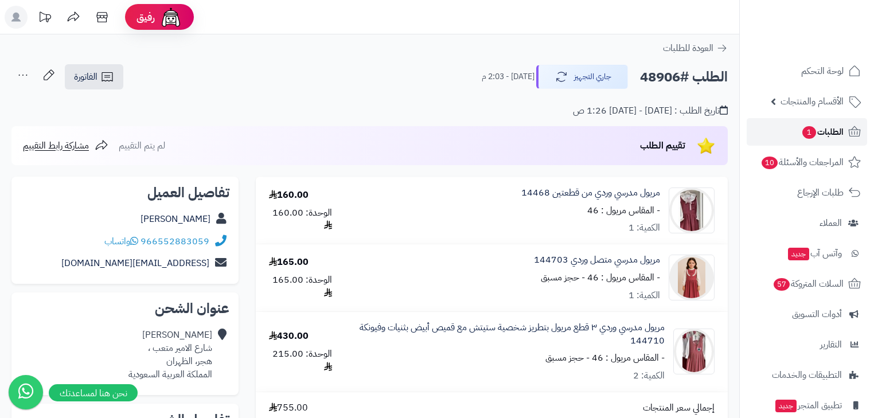
click at [835, 124] on span "الطلبات 1" at bounding box center [822, 132] width 42 height 16
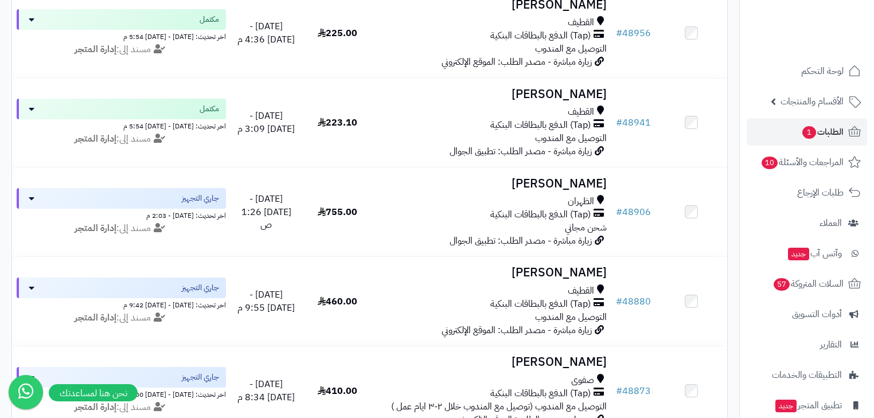
scroll to position [1101, 0]
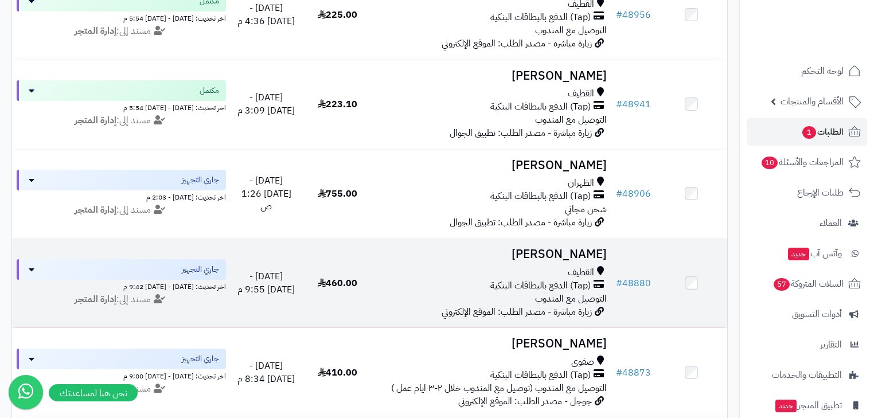
click at [537, 272] on td "[PERSON_NAME] (Tap) الدفع بالبطاقات البنكية التوصيل مع المندوب زيارة مباشرة - م…" at bounding box center [492, 283] width 238 height 89
click at [544, 261] on h3 "[PERSON_NAME]" at bounding box center [492, 254] width 229 height 13
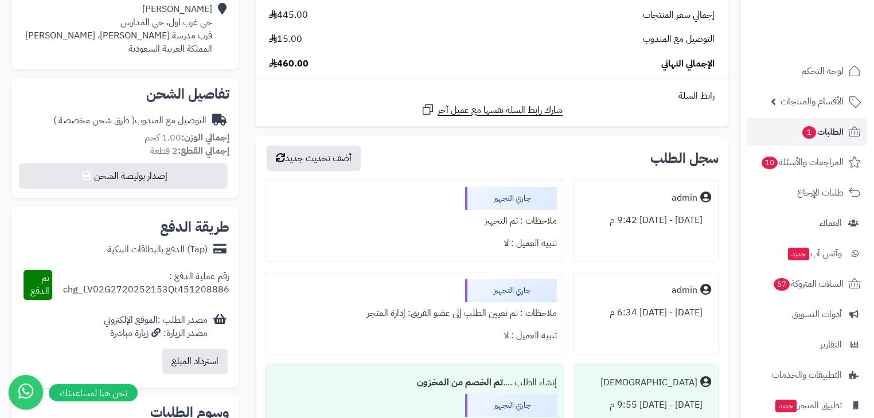
scroll to position [142, 0]
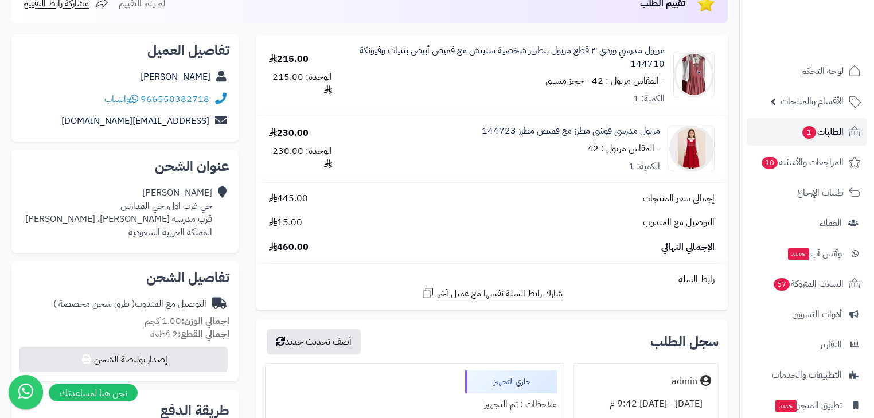
click at [798, 127] on link "الطلبات 1" at bounding box center [807, 132] width 120 height 28
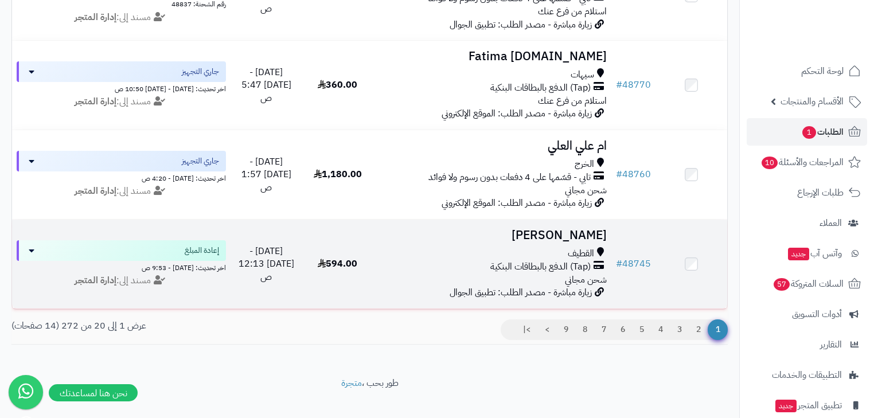
scroll to position [1691, 0]
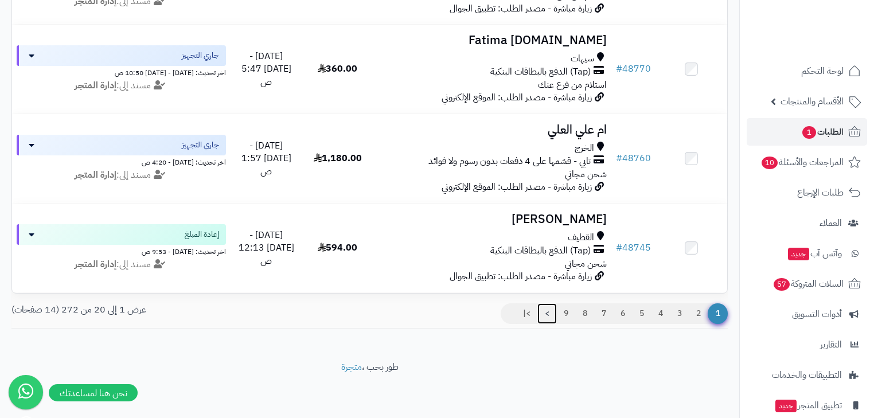
click at [542, 316] on link ">" at bounding box center [546, 313] width 19 height 21
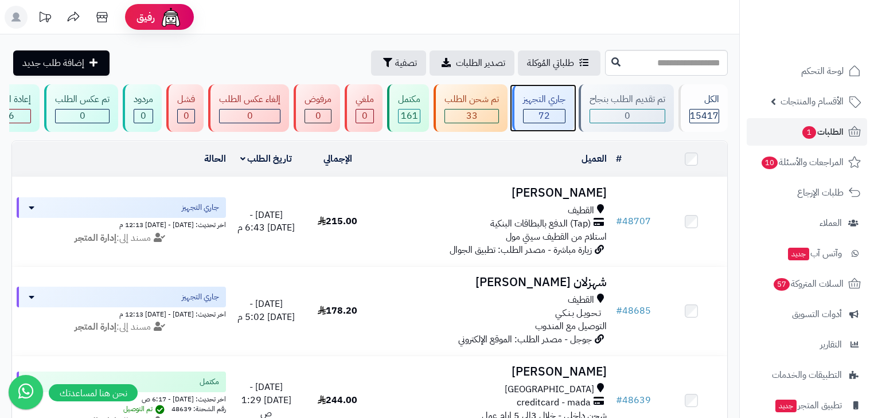
click at [550, 119] on span "72" at bounding box center [543, 116] width 11 height 14
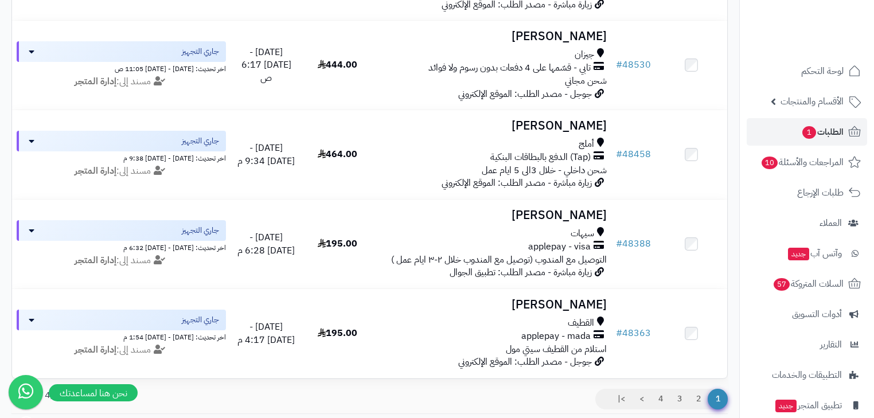
scroll to position [1691, 0]
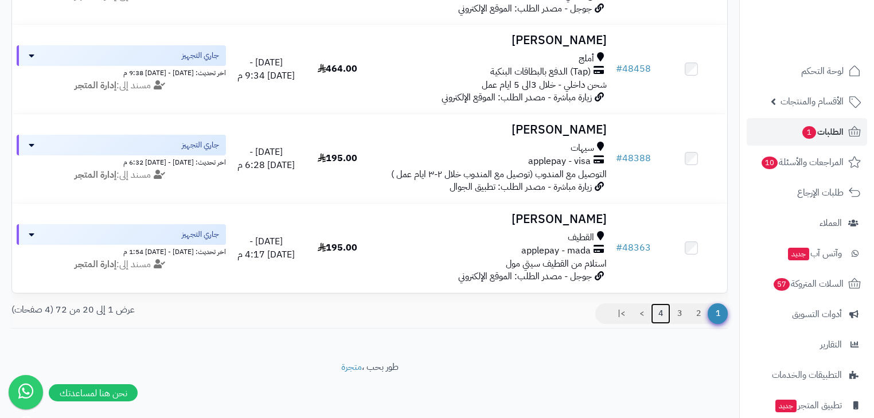
click at [654, 312] on link "4" at bounding box center [660, 313] width 19 height 21
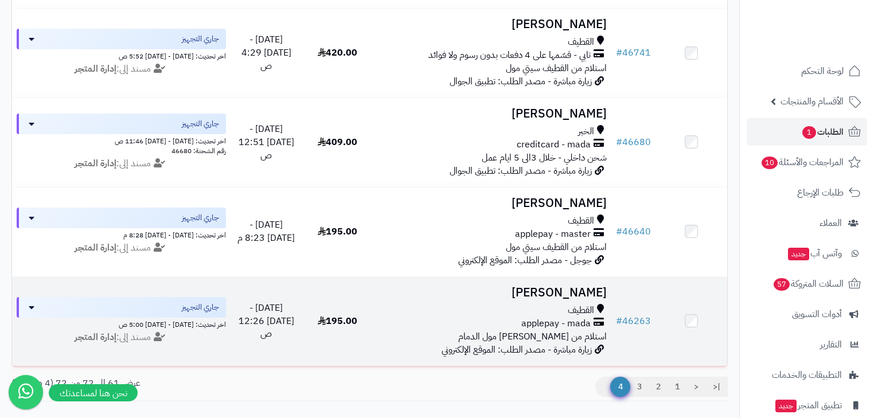
scroll to position [973, 0]
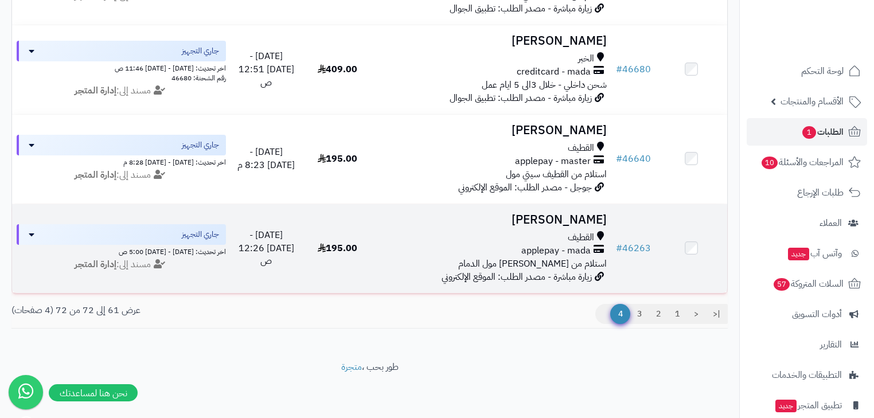
drag, startPoint x: 569, startPoint y: 233, endPoint x: 585, endPoint y: 216, distance: 24.3
drag, startPoint x: 585, startPoint y: 216, endPoint x: 633, endPoint y: 237, distance: 52.1
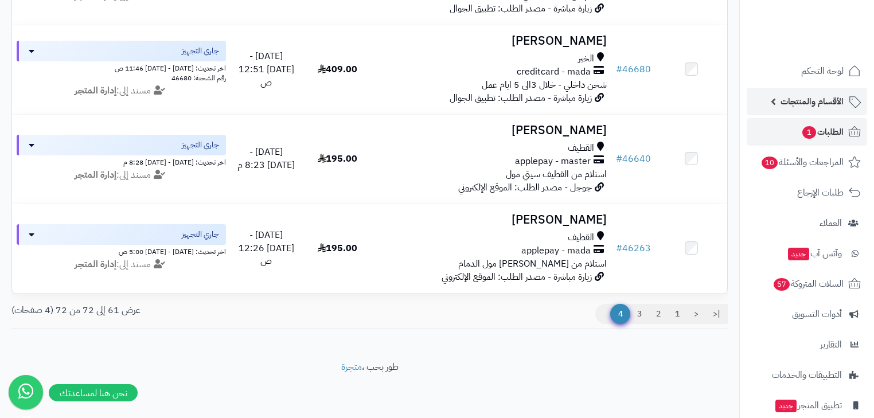
click at [807, 94] on span "الأقسام والمنتجات" at bounding box center [811, 101] width 63 height 16
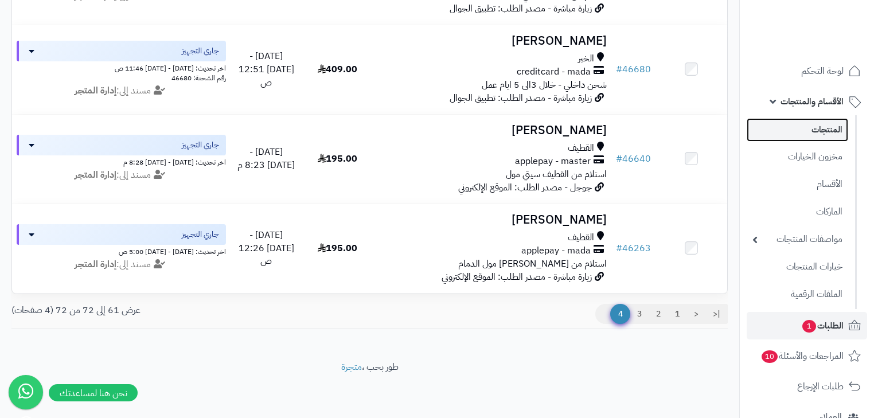
click at [813, 120] on link "المنتجات" at bounding box center [797, 130] width 101 height 24
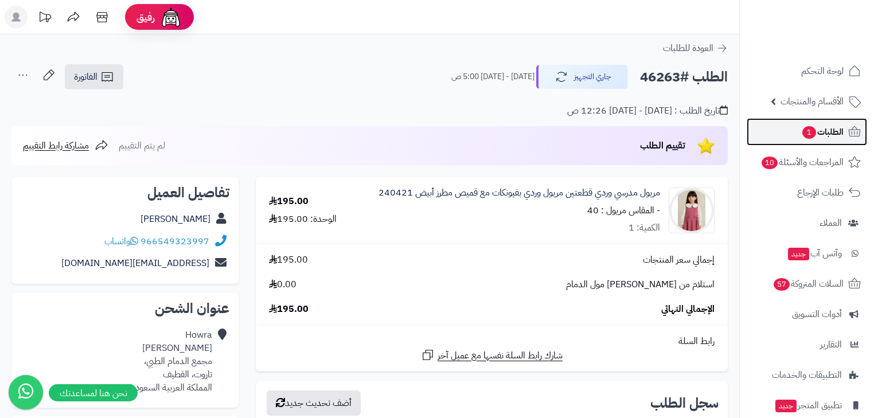
click at [826, 135] on span "الطلبات 1" at bounding box center [822, 132] width 42 height 16
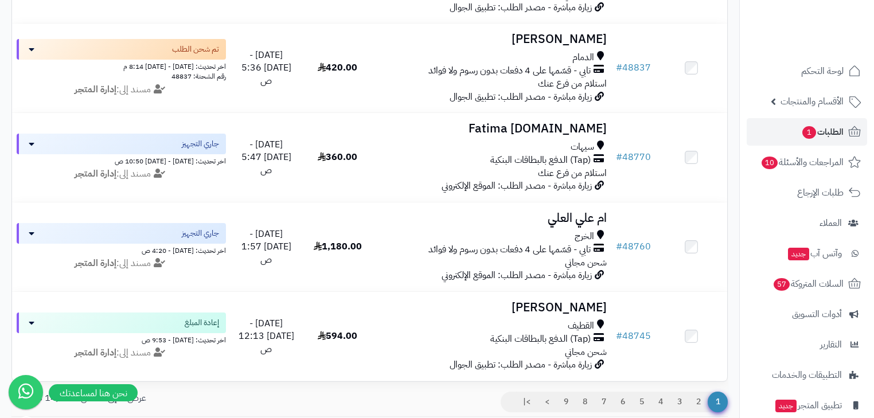
scroll to position [1605, 0]
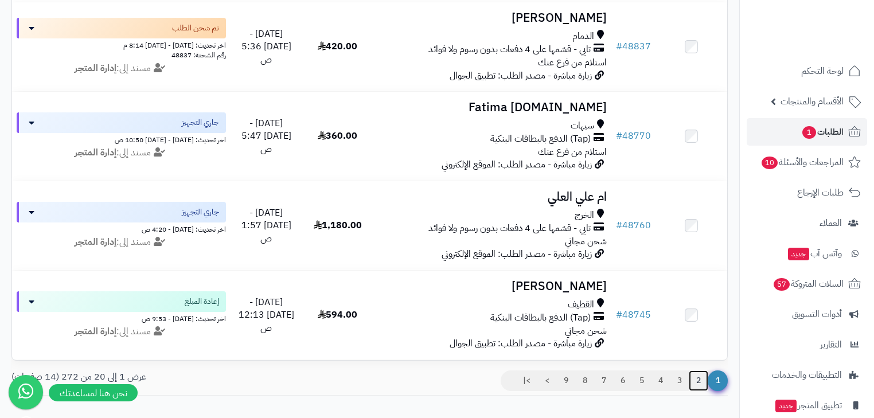
click at [698, 391] on link "2" at bounding box center [698, 380] width 19 height 21
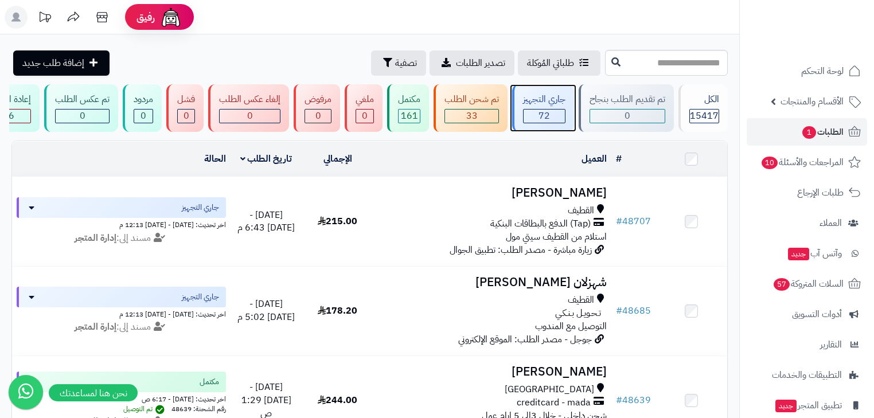
click at [545, 105] on div "جاري التجهيز" at bounding box center [544, 99] width 42 height 13
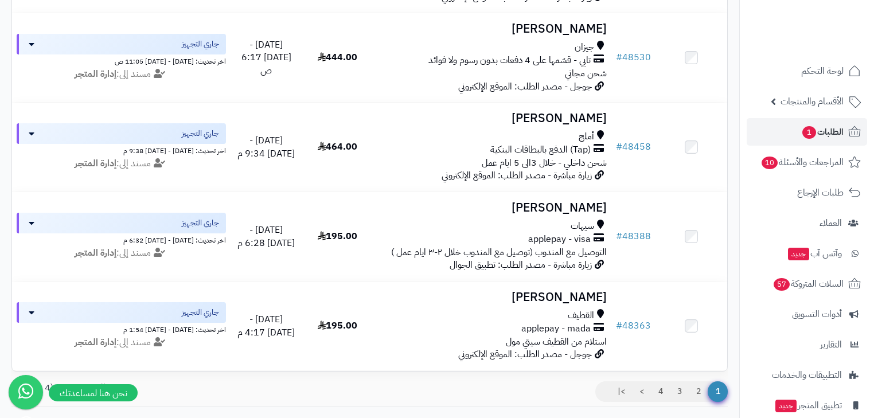
scroll to position [1605, 0]
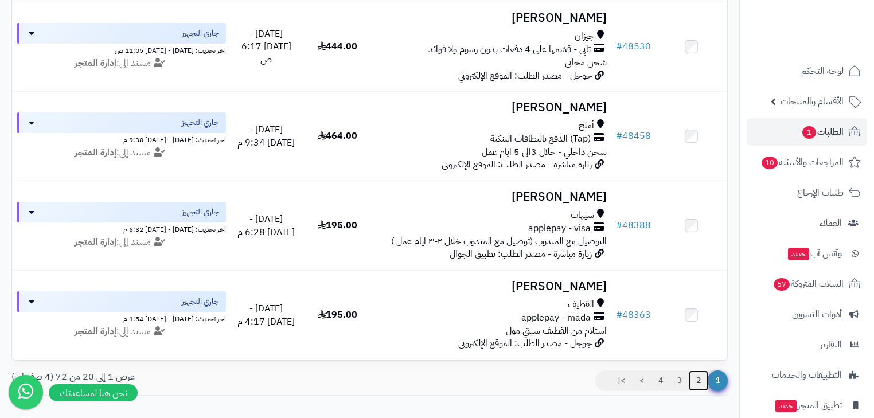
click at [696, 391] on link "2" at bounding box center [698, 380] width 19 height 21
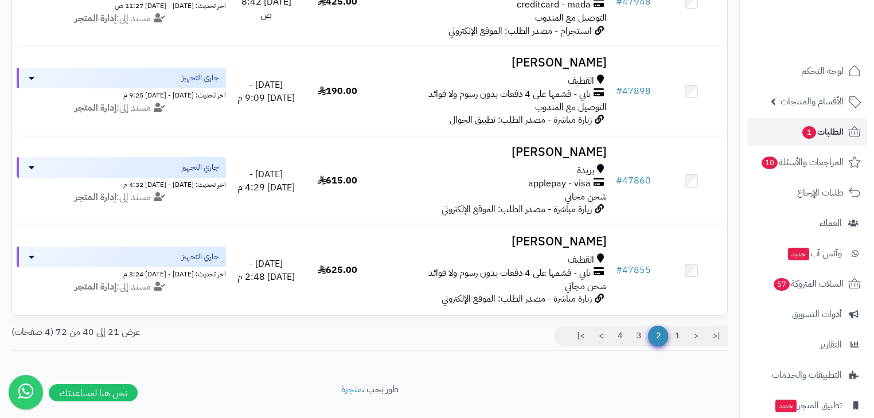
scroll to position [1651, 0]
click at [633, 345] on link "3" at bounding box center [638, 335] width 19 height 21
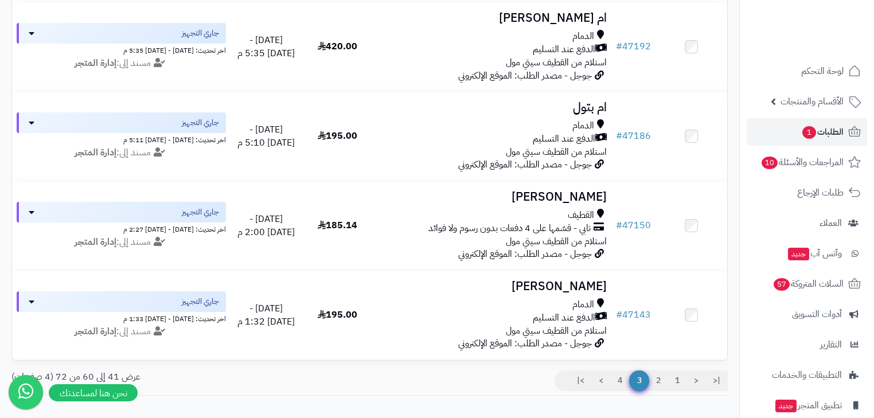
scroll to position [1651, 0]
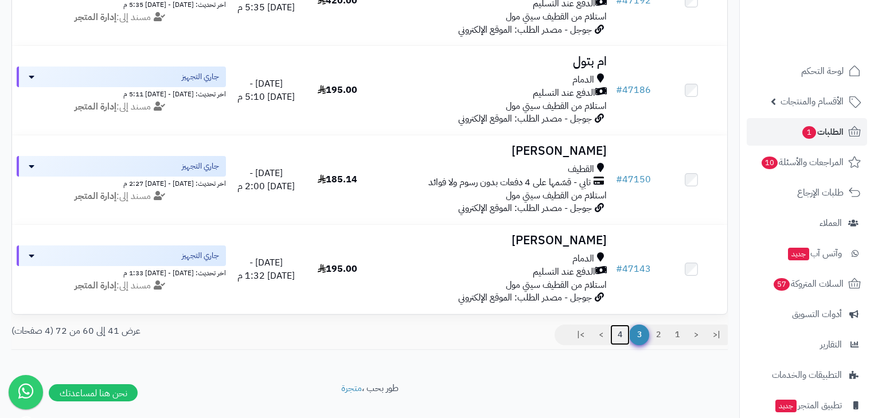
click at [616, 345] on link "4" at bounding box center [619, 335] width 19 height 21
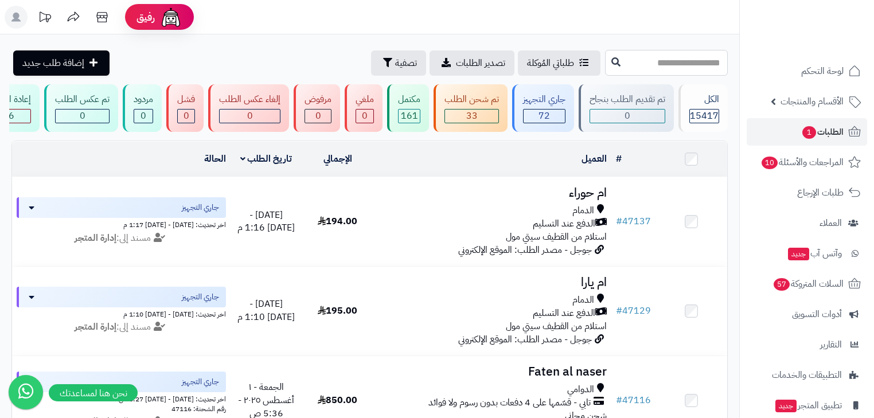
click at [677, 64] on input "text" at bounding box center [666, 63] width 123 height 26
type input "*****"
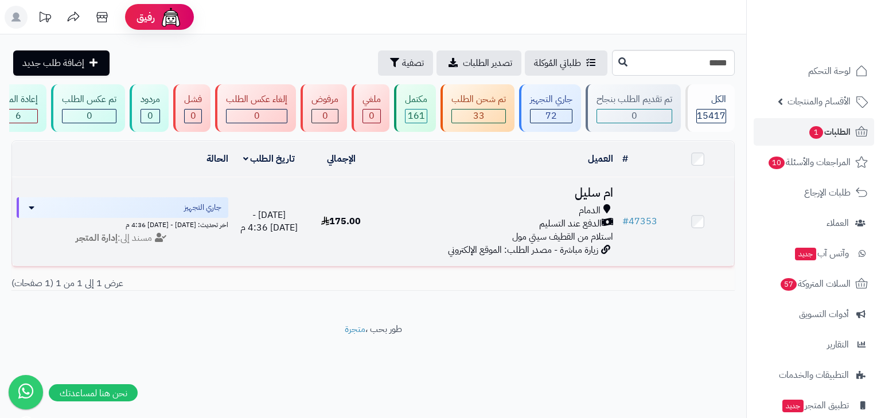
click at [595, 199] on h3 "ام سليل" at bounding box center [497, 192] width 231 height 13
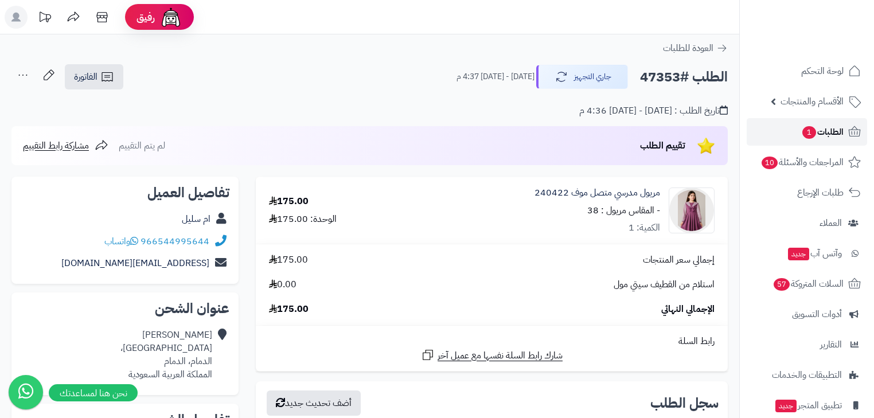
click at [829, 126] on span "الطلبات 1" at bounding box center [822, 132] width 42 height 16
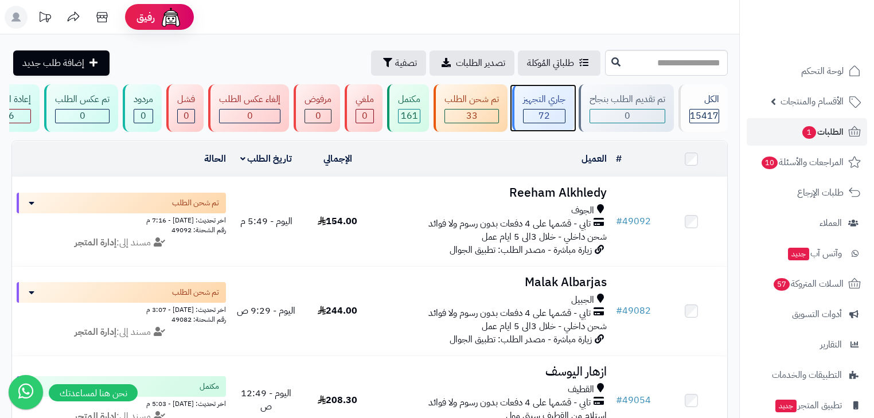
click at [548, 114] on span "72" at bounding box center [543, 116] width 11 height 14
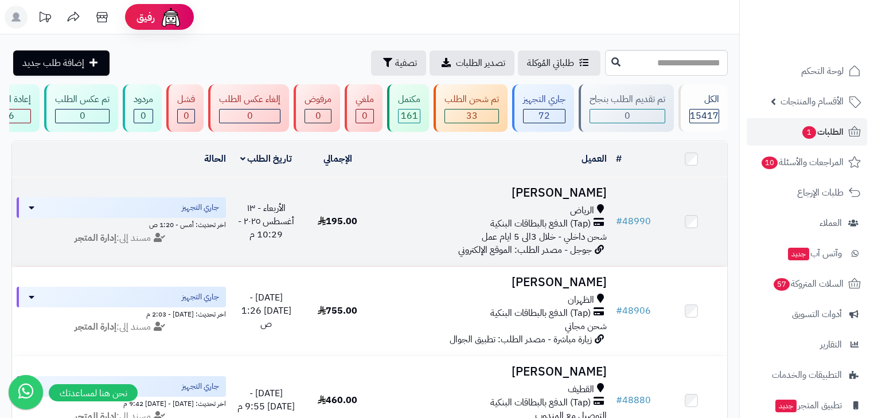
click at [539, 193] on h3 "Kholud Alghamdi" at bounding box center [492, 192] width 229 height 13
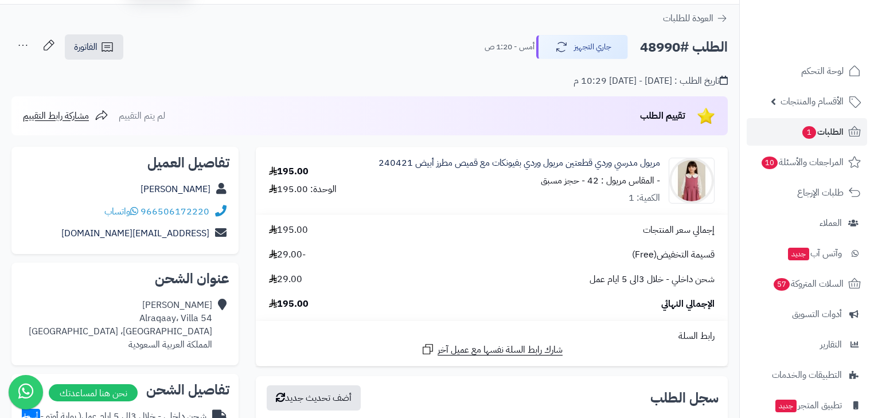
scroll to position [46, 0]
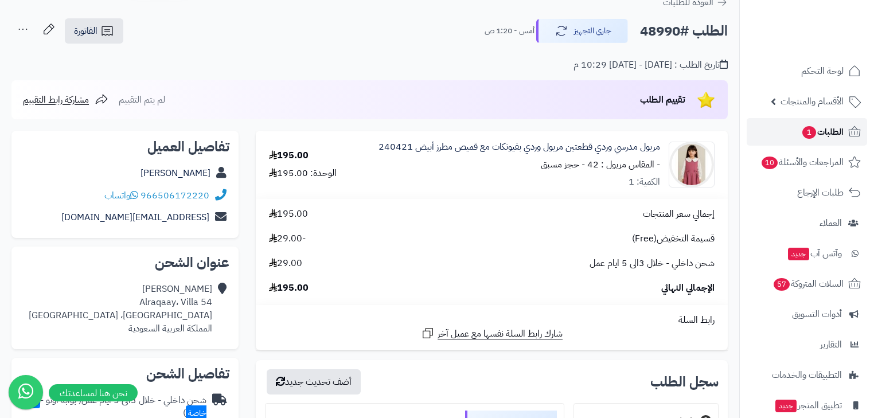
click at [819, 131] on span "الطلبات 1" at bounding box center [822, 132] width 42 height 16
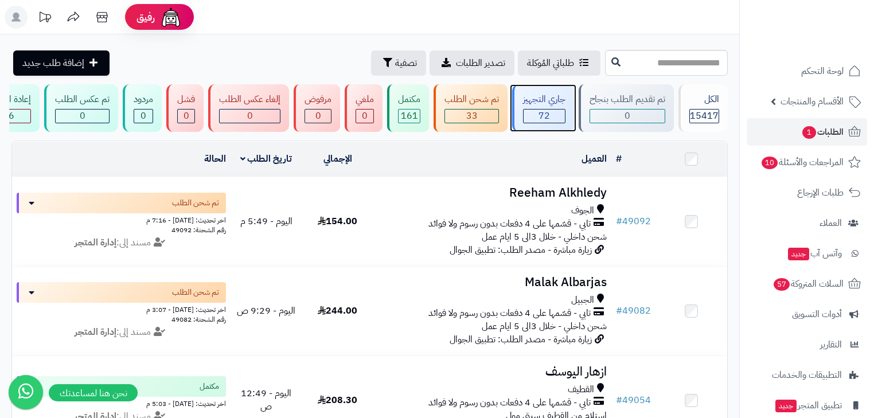
click at [566, 107] on div "جاري التجهيز 72" at bounding box center [543, 108] width 62 height 48
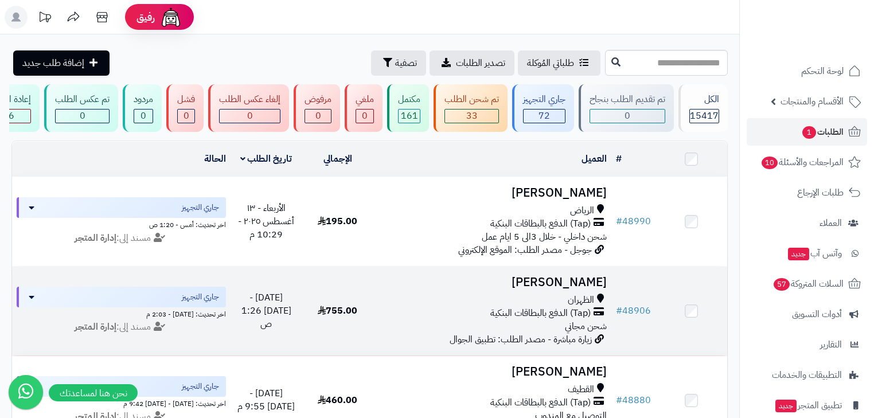
click at [554, 303] on div "الظهران" at bounding box center [492, 300] width 229 height 13
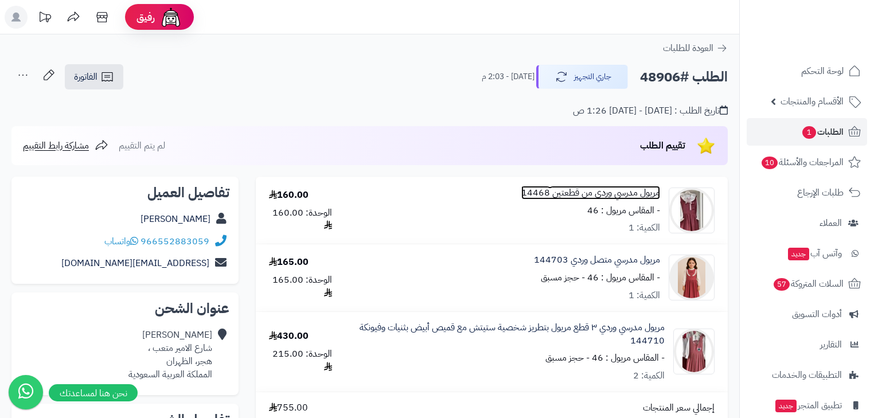
click at [613, 194] on link "مريول مدرسي وردي من قطعتين 14468" at bounding box center [590, 192] width 139 height 13
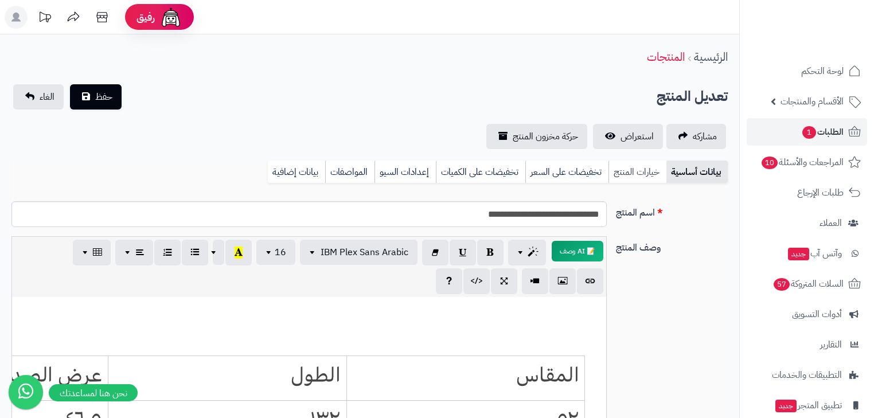
click at [631, 171] on link "خيارات المنتج" at bounding box center [637, 172] width 58 height 23
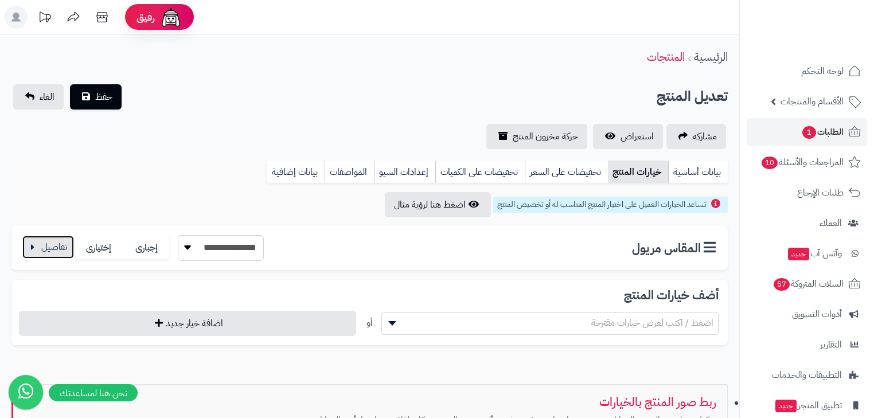
click at [68, 252] on button "button" at bounding box center [48, 247] width 52 height 23
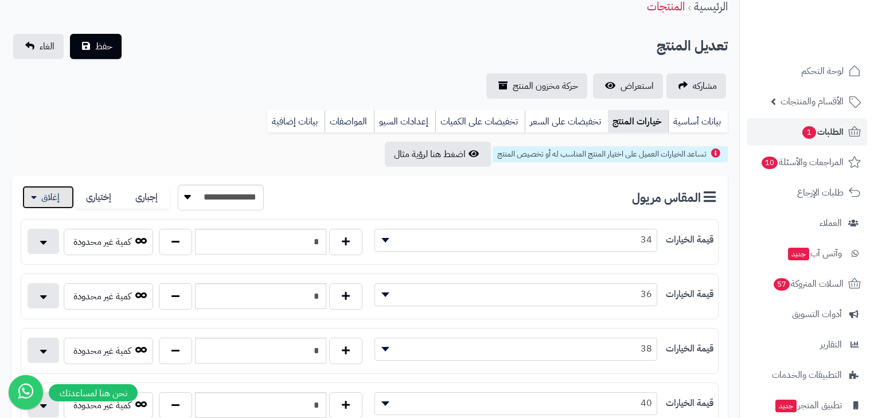
scroll to position [46, 0]
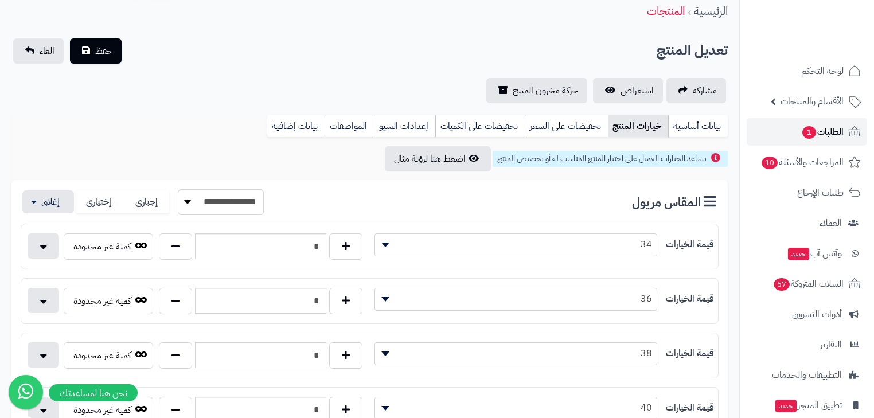
click at [820, 138] on span "الطلبات 1" at bounding box center [822, 132] width 42 height 16
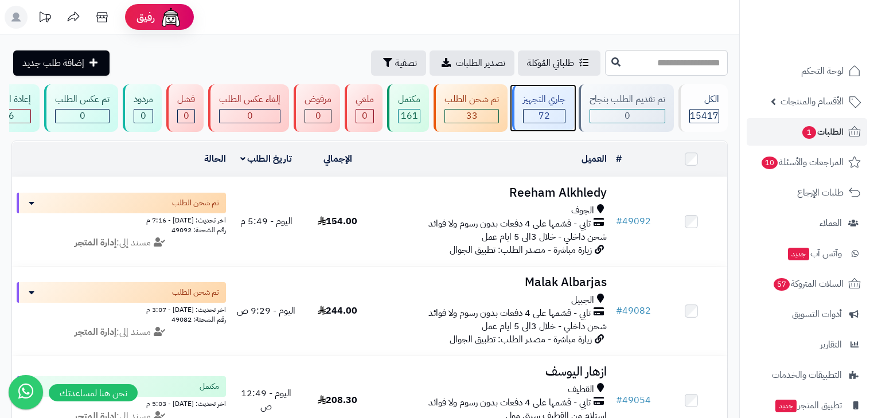
click at [544, 119] on span "72" at bounding box center [543, 116] width 11 height 14
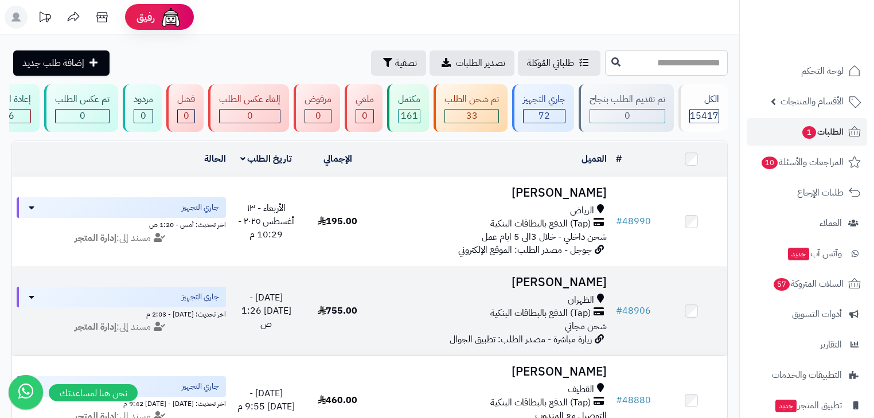
click at [558, 296] on td "ريم سالم الظهران (Tap) الدفع بالبطاقات البنكية شحن مجاني زيارة مباشرة - مصدر ال…" at bounding box center [492, 311] width 238 height 89
click at [596, 285] on h3 "ريم سالم" at bounding box center [492, 282] width 229 height 13
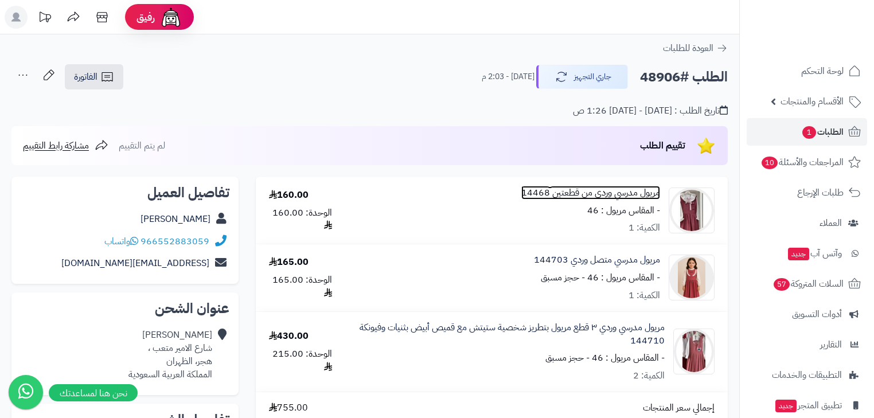
click at [561, 192] on link "مريول مدرسي وردي من قطعتين 14468" at bounding box center [590, 192] width 139 height 13
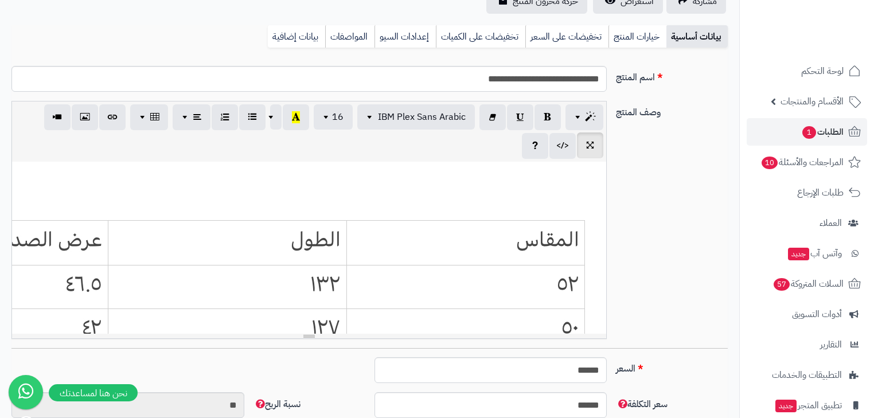
scroll to position [46, 0]
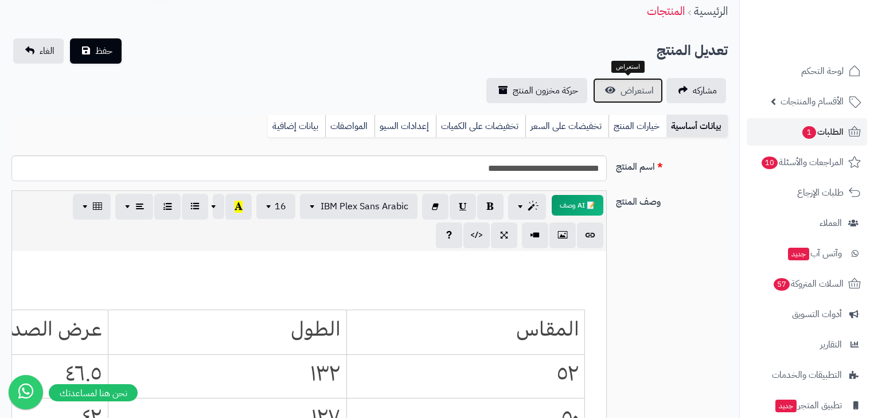
click at [642, 87] on span "استعراض" at bounding box center [636, 91] width 33 height 14
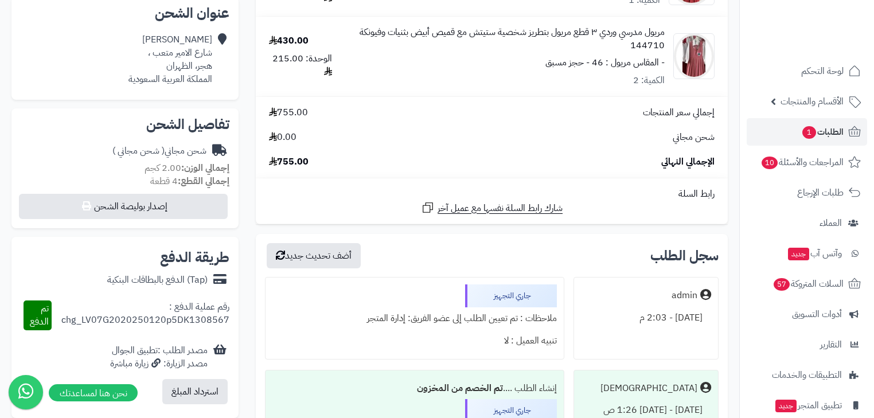
scroll to position [92, 0]
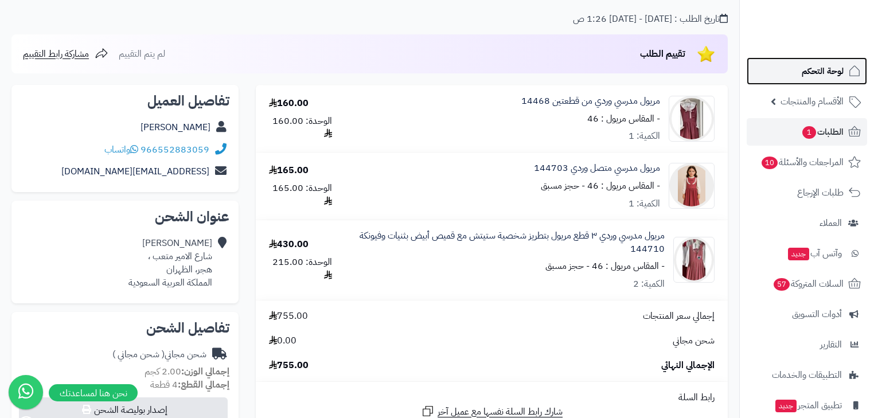
click at [827, 69] on span "لوحة التحكم" at bounding box center [823, 71] width 42 height 16
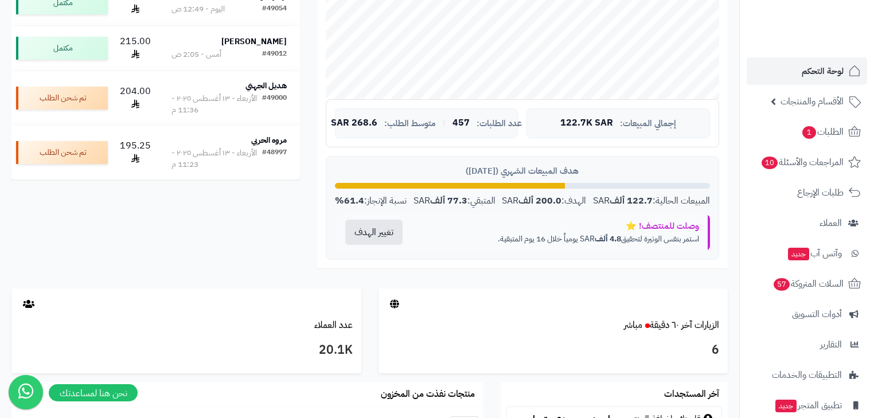
scroll to position [413, 0]
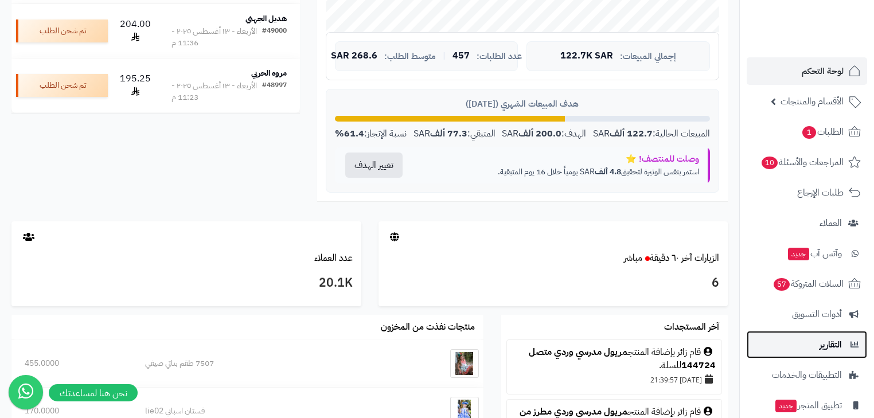
click at [822, 335] on link "التقارير" at bounding box center [807, 345] width 120 height 28
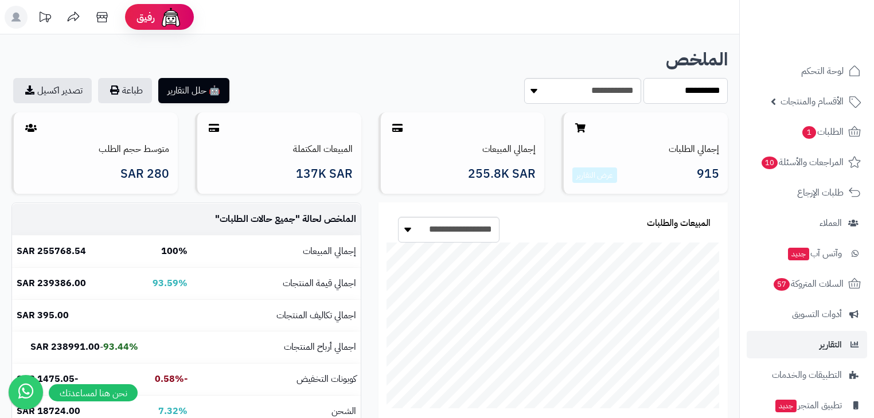
click at [683, 95] on select "**********" at bounding box center [685, 91] width 84 height 26
select select "****"
click at [643, 78] on select "**********" at bounding box center [685, 91] width 84 height 26
click at [668, 96] on select "**********" at bounding box center [685, 91] width 84 height 26
select select "******"
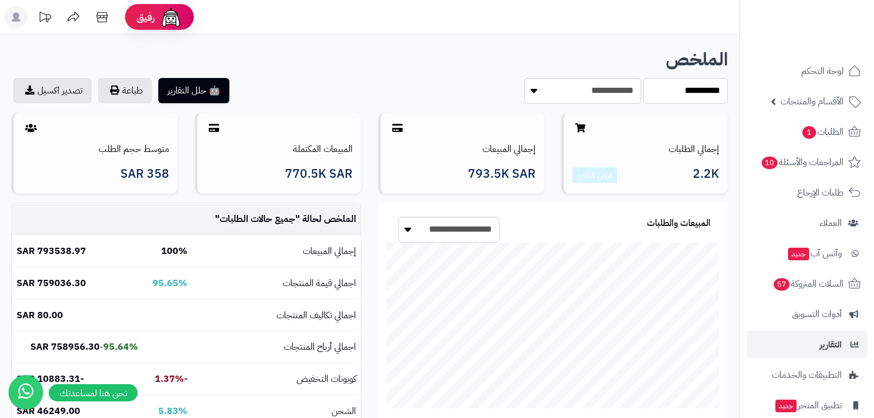
click at [643, 78] on select "**********" at bounding box center [685, 91] width 84 height 26
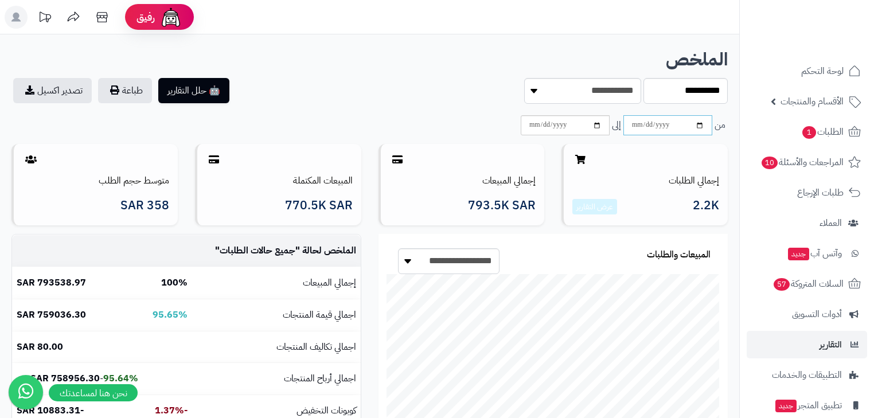
click at [635, 123] on input "date" at bounding box center [667, 125] width 89 height 20
type input "**********"
click at [536, 124] on input "date" at bounding box center [565, 125] width 89 height 20
type input "**********"
click at [435, 103] on section "**********" at bounding box center [553, 91] width 350 height 26
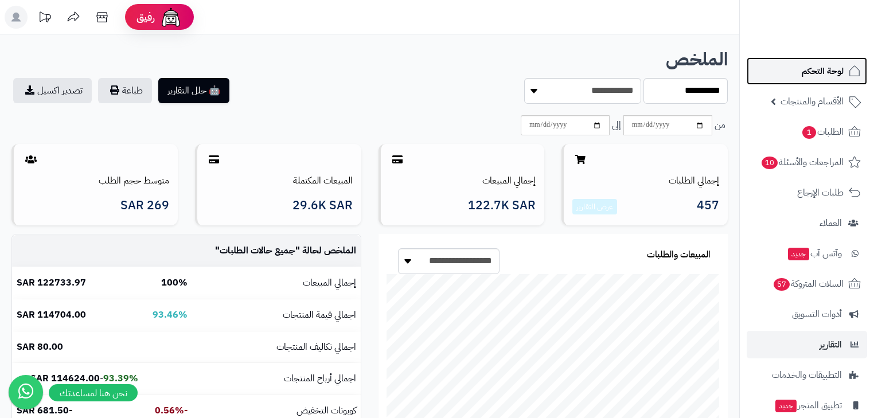
click at [789, 67] on link "لوحة التحكم" at bounding box center [807, 71] width 120 height 28
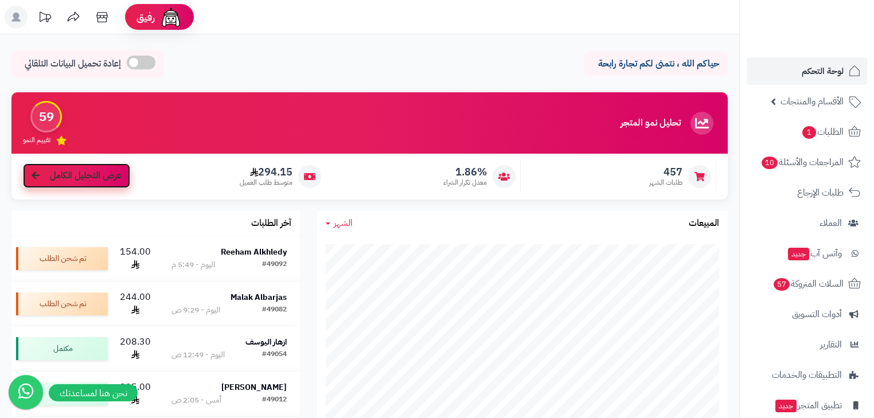
click at [34, 174] on icon at bounding box center [36, 175] width 8 height 9
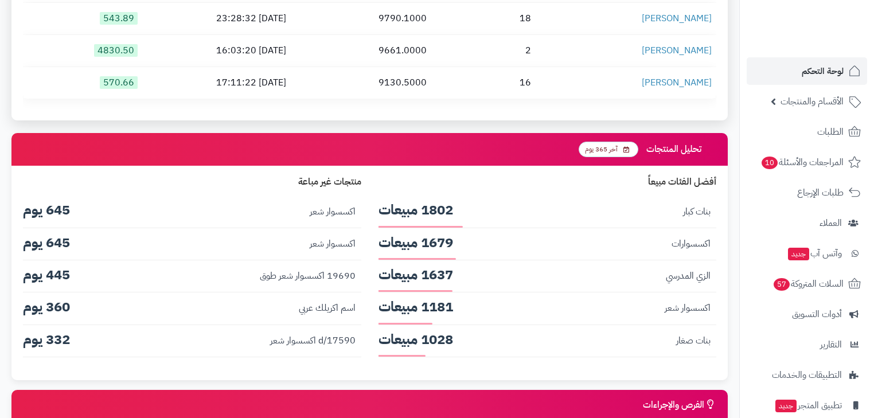
scroll to position [1853, 0]
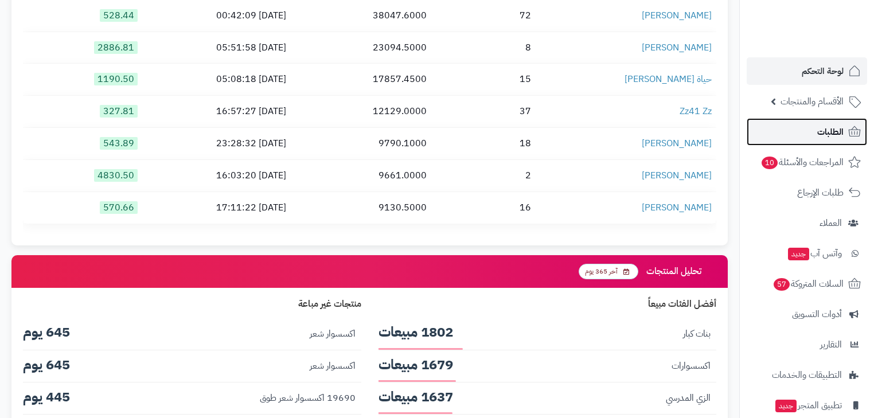
click at [794, 139] on link "الطلبات" at bounding box center [807, 132] width 120 height 28
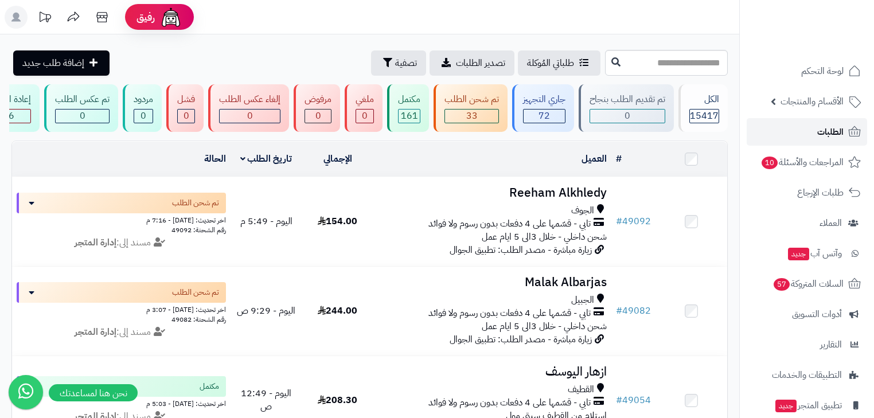
click at [814, 124] on link "الطلبات" at bounding box center [807, 132] width 120 height 28
click at [823, 73] on span "لوحة التحكم" at bounding box center [823, 71] width 42 height 16
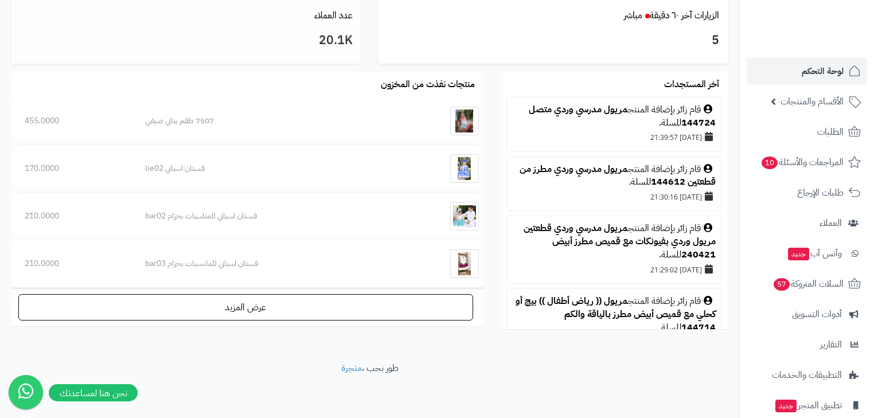
scroll to position [656, 0]
click at [323, 323] on div "عرض المزيد" at bounding box center [247, 306] width 472 height 38
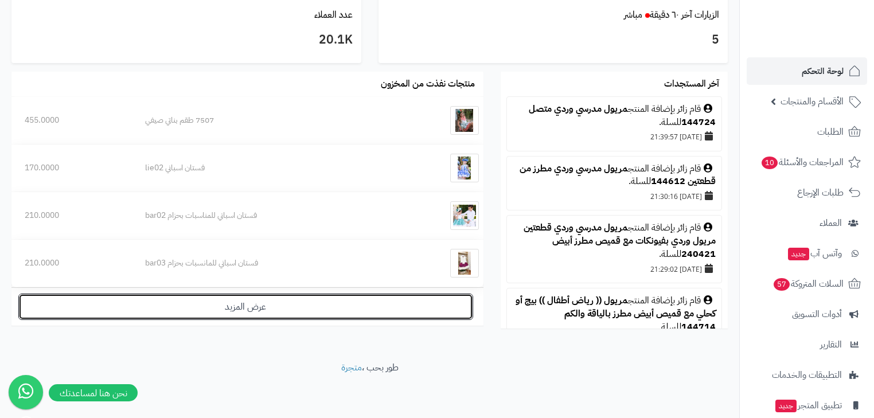
click at [326, 307] on link "عرض المزيد" at bounding box center [245, 307] width 455 height 26
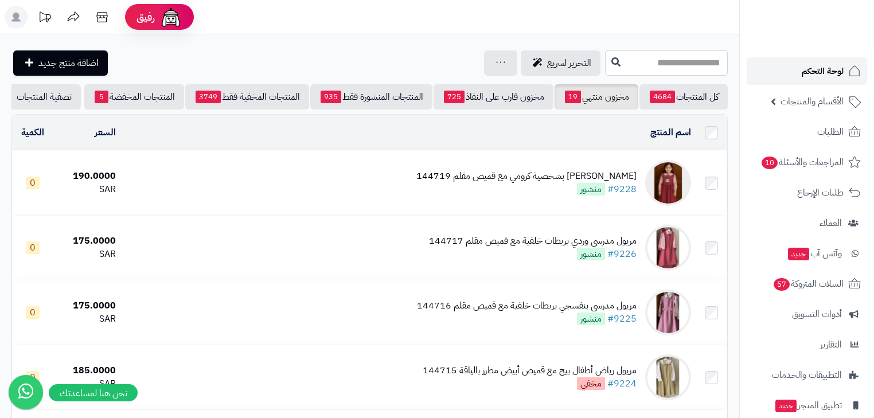
click at [821, 67] on span "لوحة التحكم" at bounding box center [823, 71] width 42 height 16
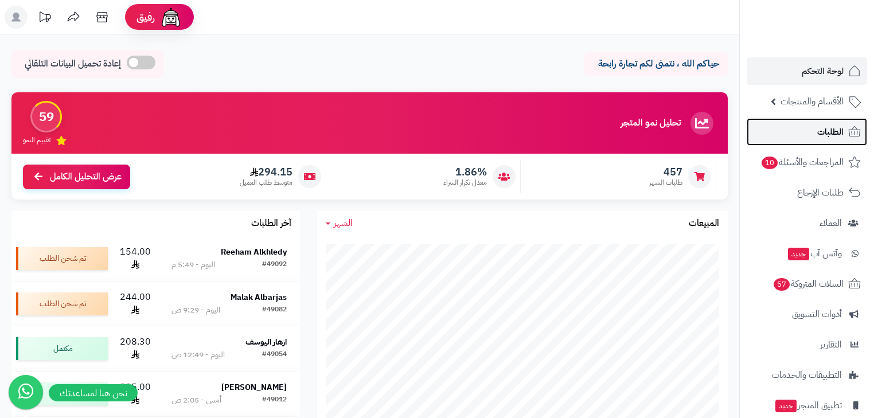
click at [852, 136] on icon at bounding box center [855, 131] width 12 height 10
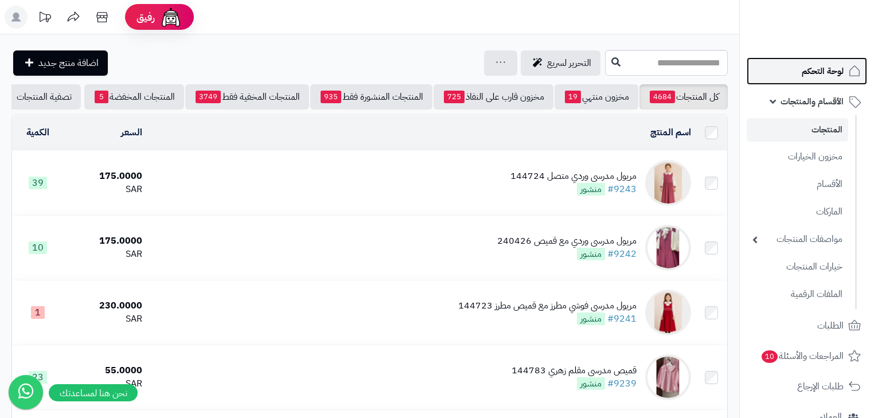
click at [817, 71] on span "لوحة التحكم" at bounding box center [823, 71] width 42 height 16
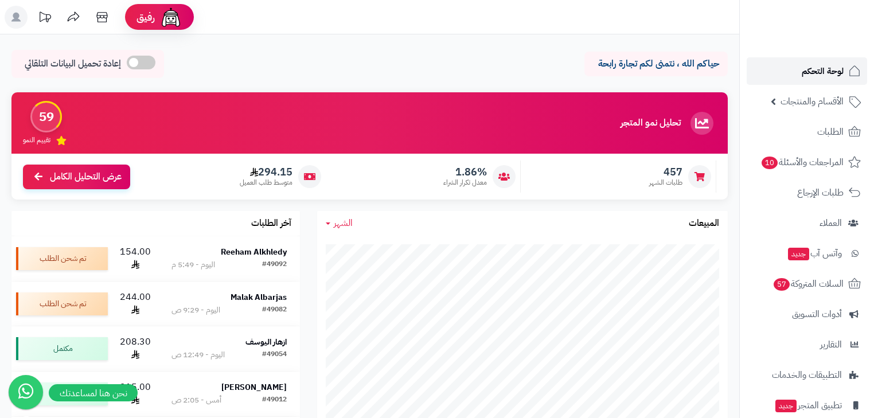
click at [807, 69] on span "لوحة التحكم" at bounding box center [823, 71] width 42 height 16
click at [98, 175] on span "عرض التحليل الكامل" at bounding box center [86, 175] width 72 height 13
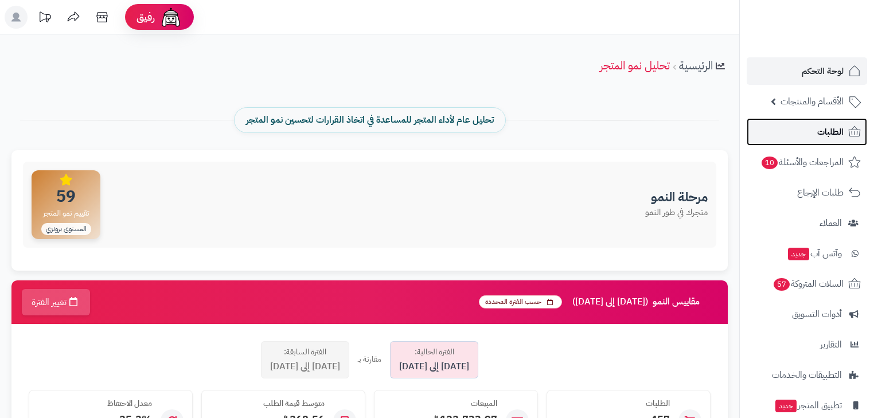
click at [819, 126] on span "الطلبات" at bounding box center [830, 132] width 26 height 16
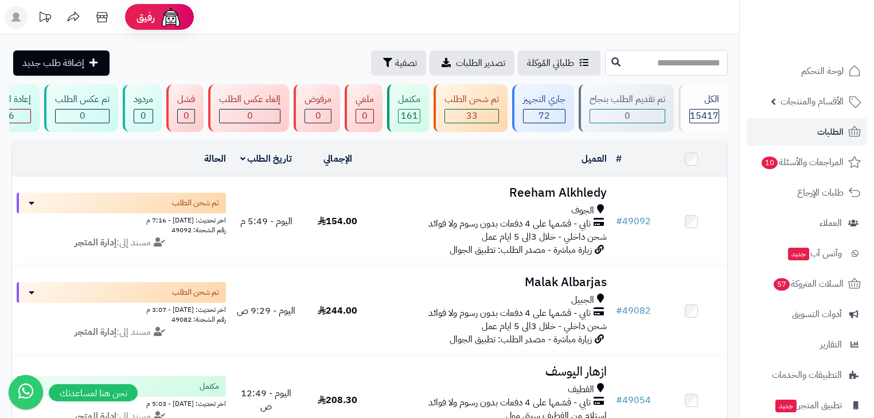
click at [690, 60] on input "text" at bounding box center [666, 63] width 123 height 26
type input "*****"
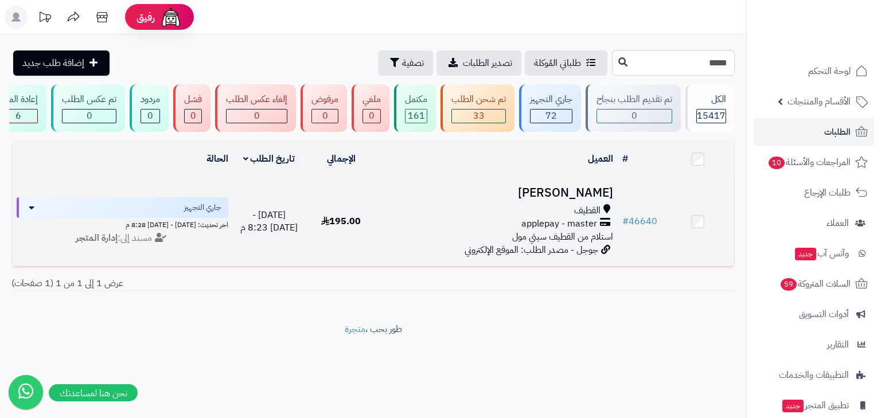
click at [555, 200] on h3 "زينب ال عبدالغني" at bounding box center [497, 192] width 231 height 13
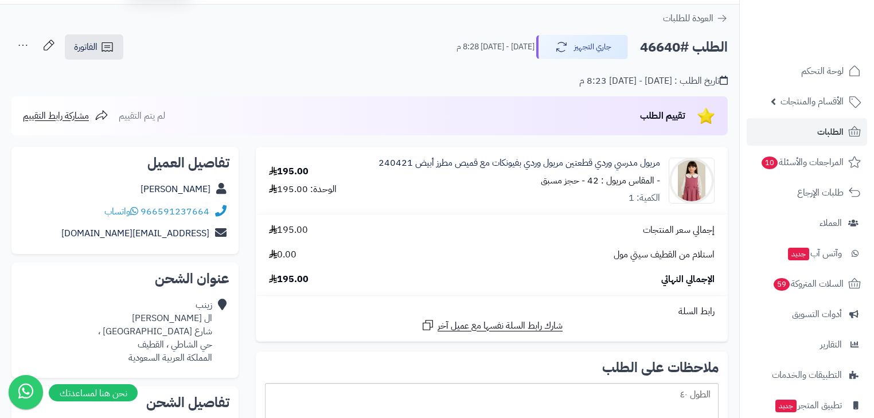
scroll to position [183, 0]
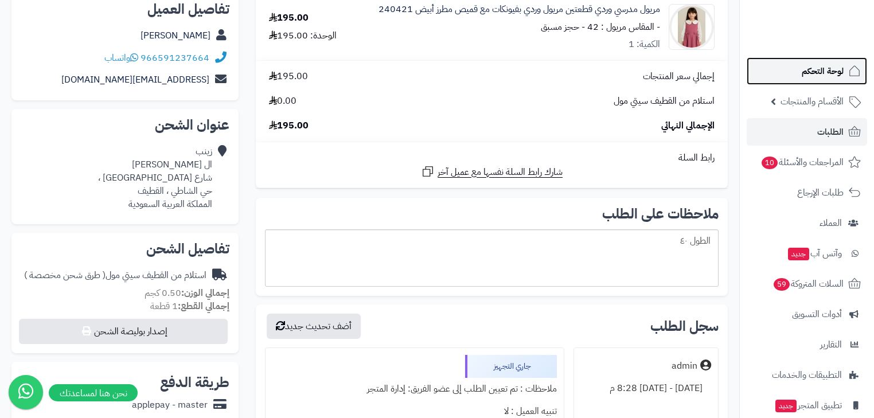
click at [845, 69] on link "لوحة التحكم" at bounding box center [807, 71] width 120 height 28
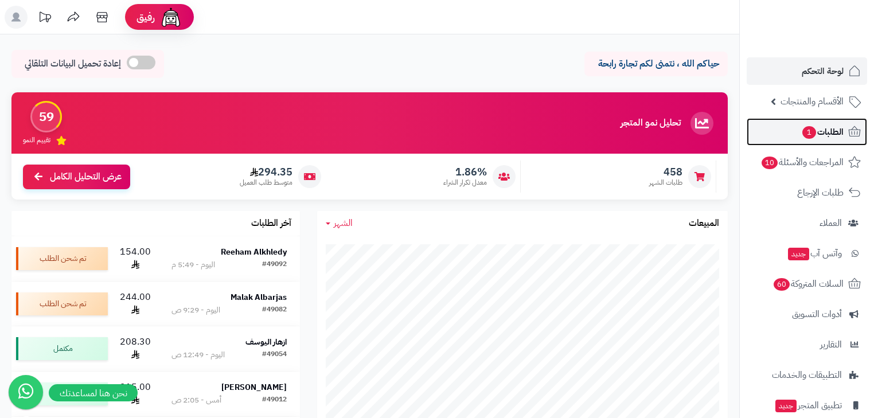
click at [822, 129] on span "الطلبات 1" at bounding box center [822, 132] width 42 height 16
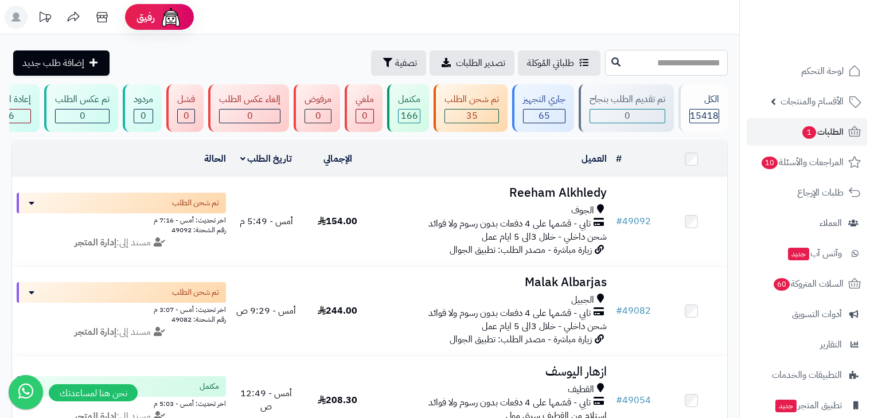
click at [669, 60] on input "text" at bounding box center [666, 63] width 123 height 26
type input "*****"
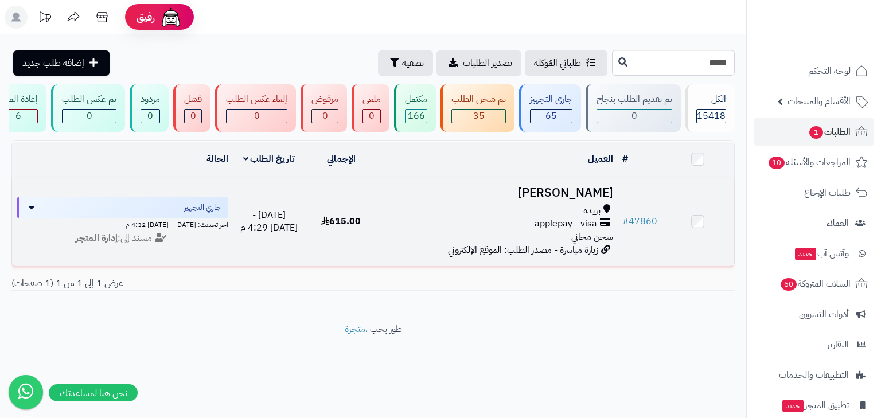
click at [570, 197] on h3 "[PERSON_NAME]" at bounding box center [497, 192] width 231 height 13
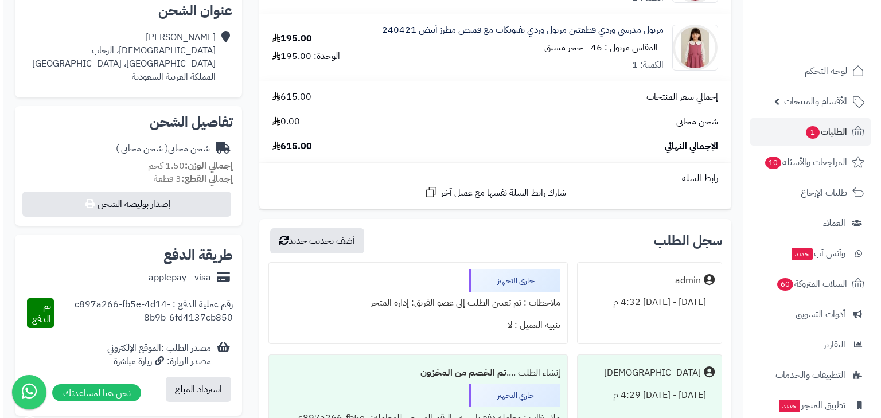
scroll to position [321, 0]
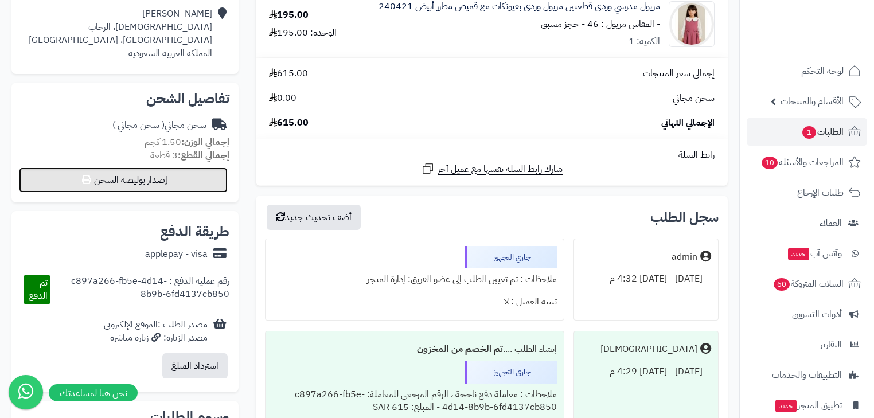
click at [149, 183] on button "إصدار بوليصة الشحن" at bounding box center [123, 179] width 209 height 25
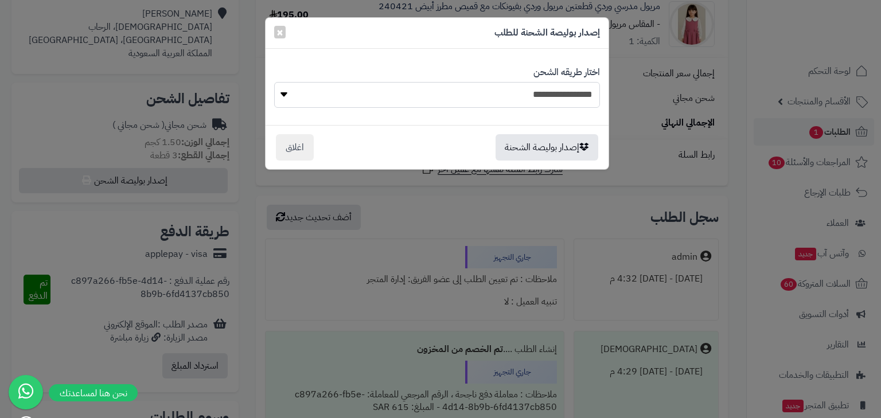
click at [514, 89] on select "**********" at bounding box center [437, 95] width 326 height 26
select select "***"
click at [274, 82] on select "**********" at bounding box center [437, 95] width 326 height 26
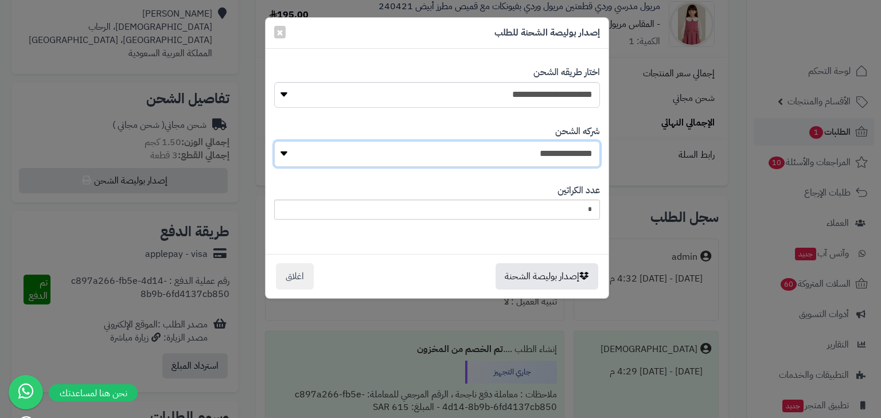
click at [518, 154] on select "**********" at bounding box center [437, 154] width 326 height 26
select select "****"
click at [277, 141] on select "**********" at bounding box center [437, 154] width 326 height 26
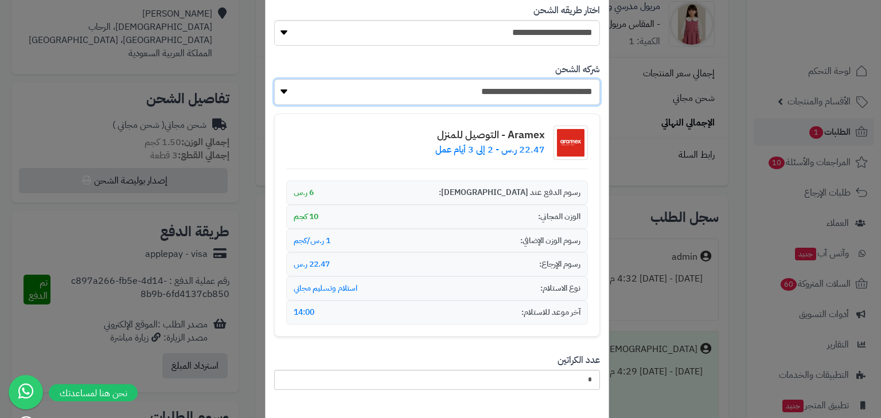
scroll to position [128, 0]
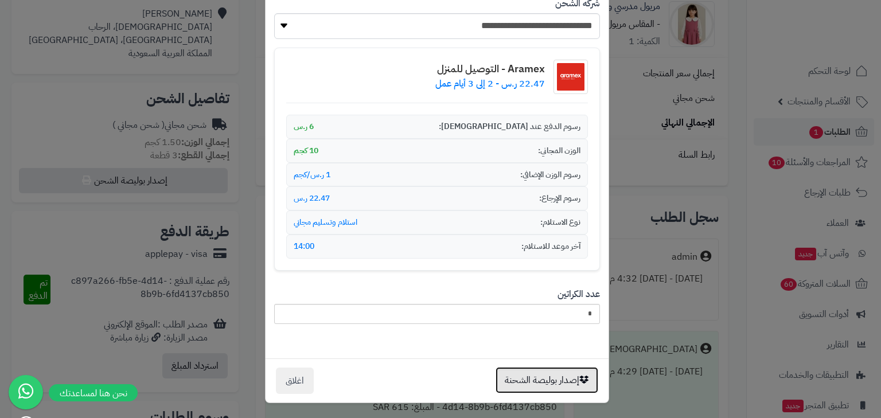
click at [521, 378] on button "إصدار بوليصة الشحنة" at bounding box center [546, 380] width 103 height 26
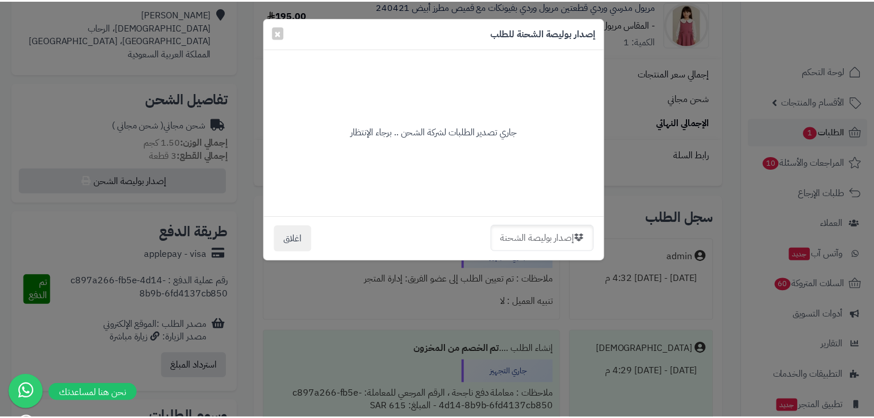
scroll to position [0, 0]
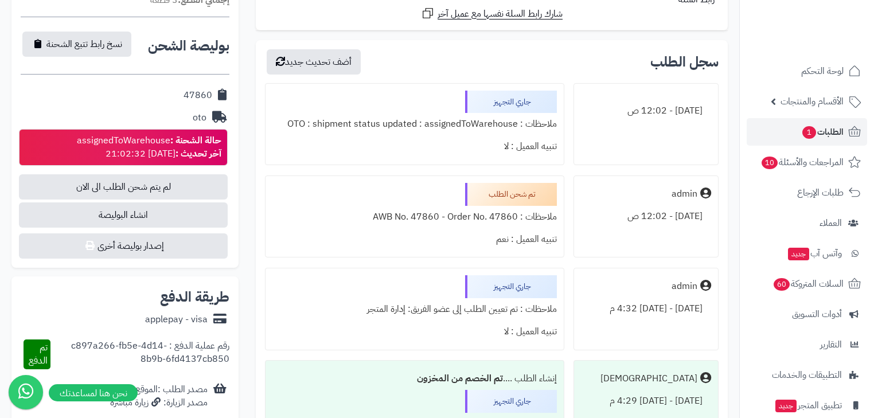
scroll to position [459, 0]
